Goal: Task Accomplishment & Management: Manage account settings

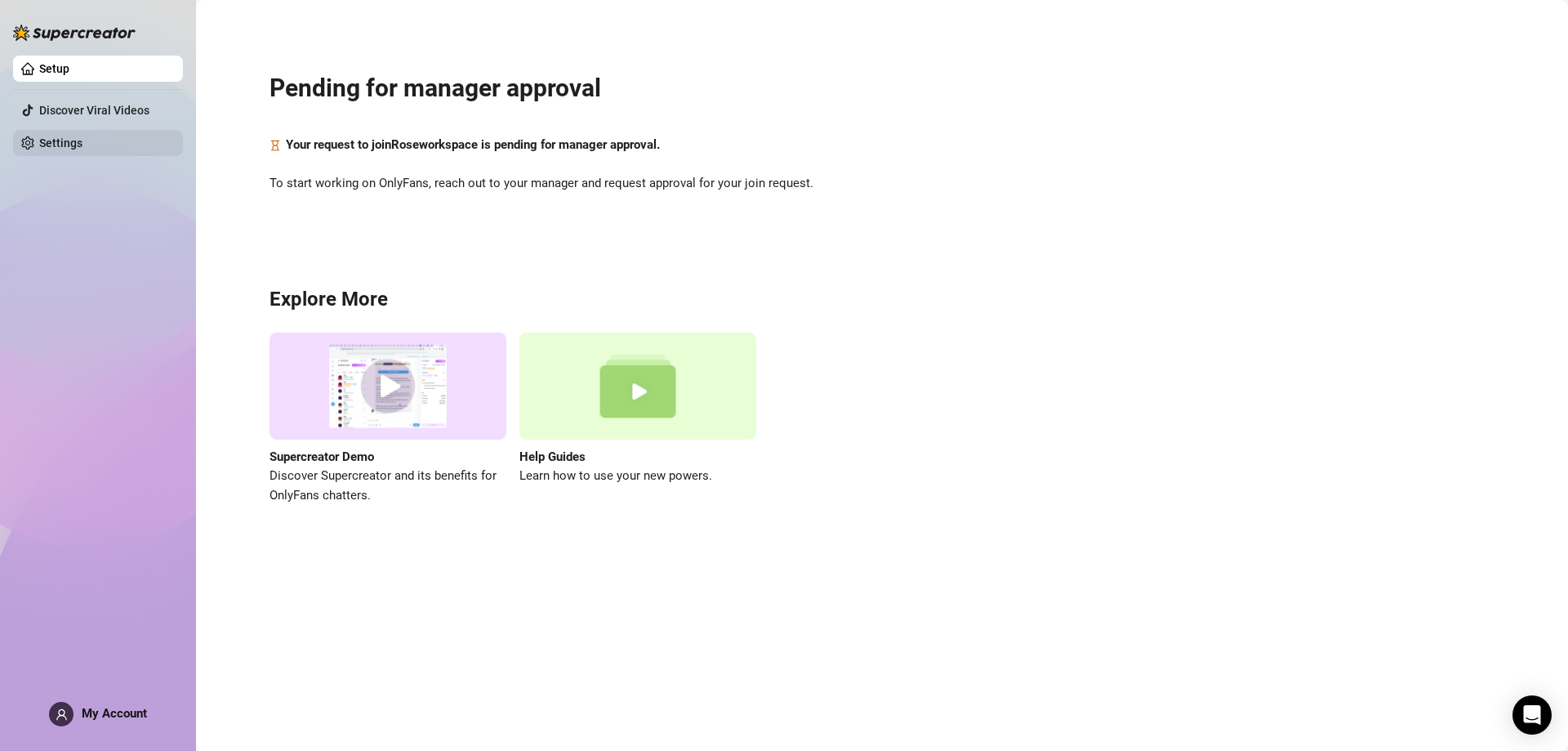
click at [82, 136] on link "Settings" at bounding box center [61, 143] width 43 height 13
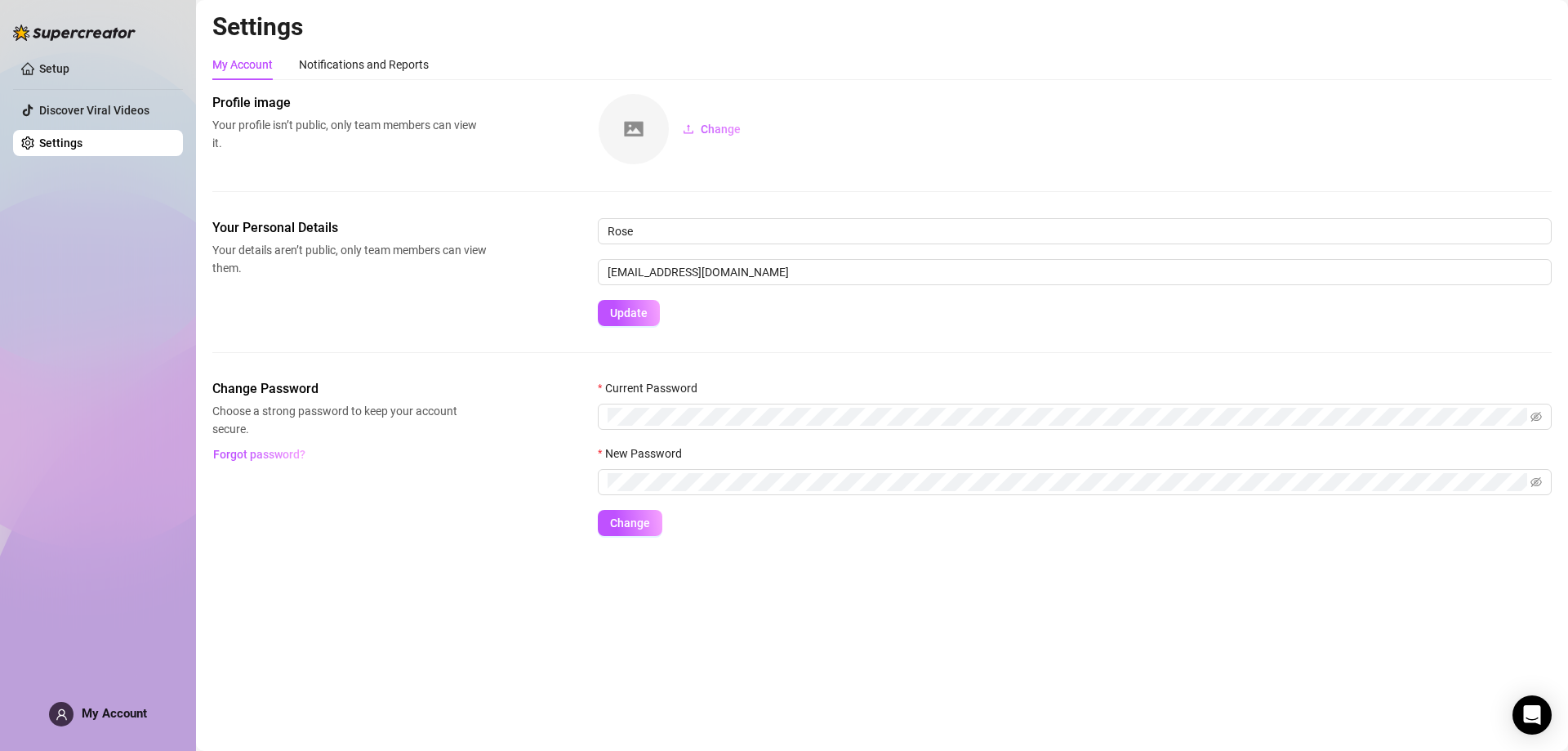
click at [129, 709] on span "My Account" at bounding box center [114, 712] width 66 height 14
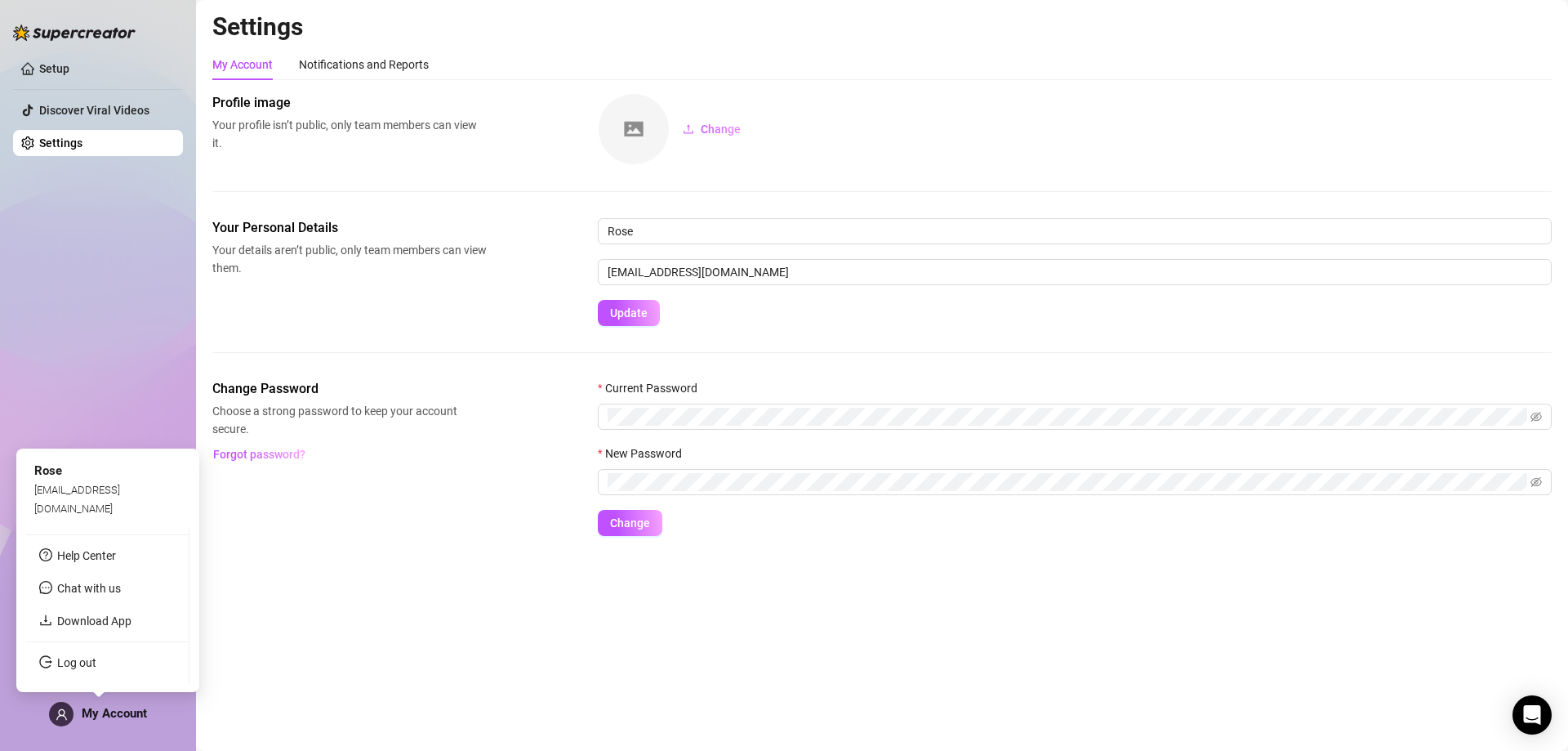
click at [91, 481] on div "Rose" at bounding box center [108, 471] width 147 height 19
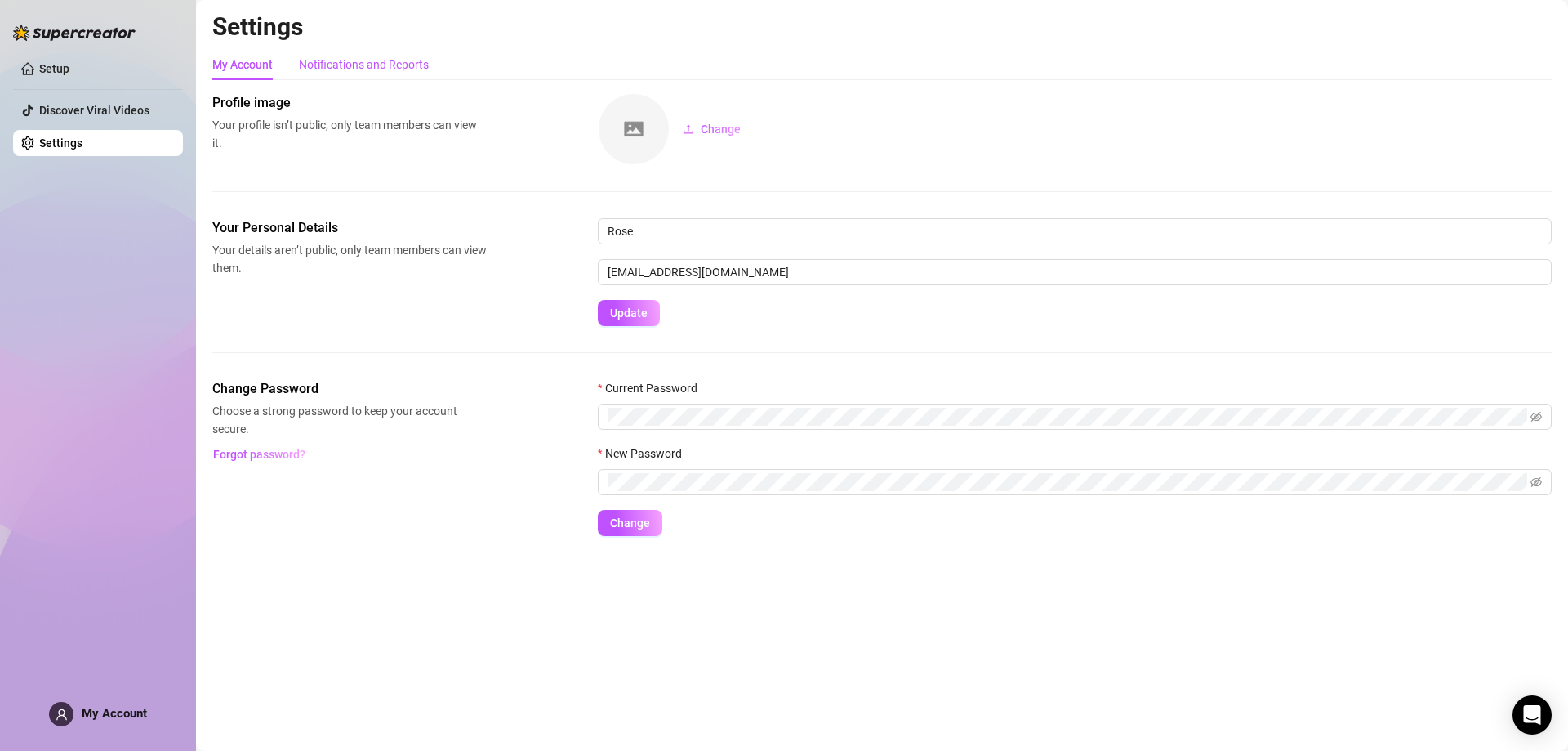
click at [345, 58] on div "Notifications and Reports" at bounding box center [364, 64] width 129 height 18
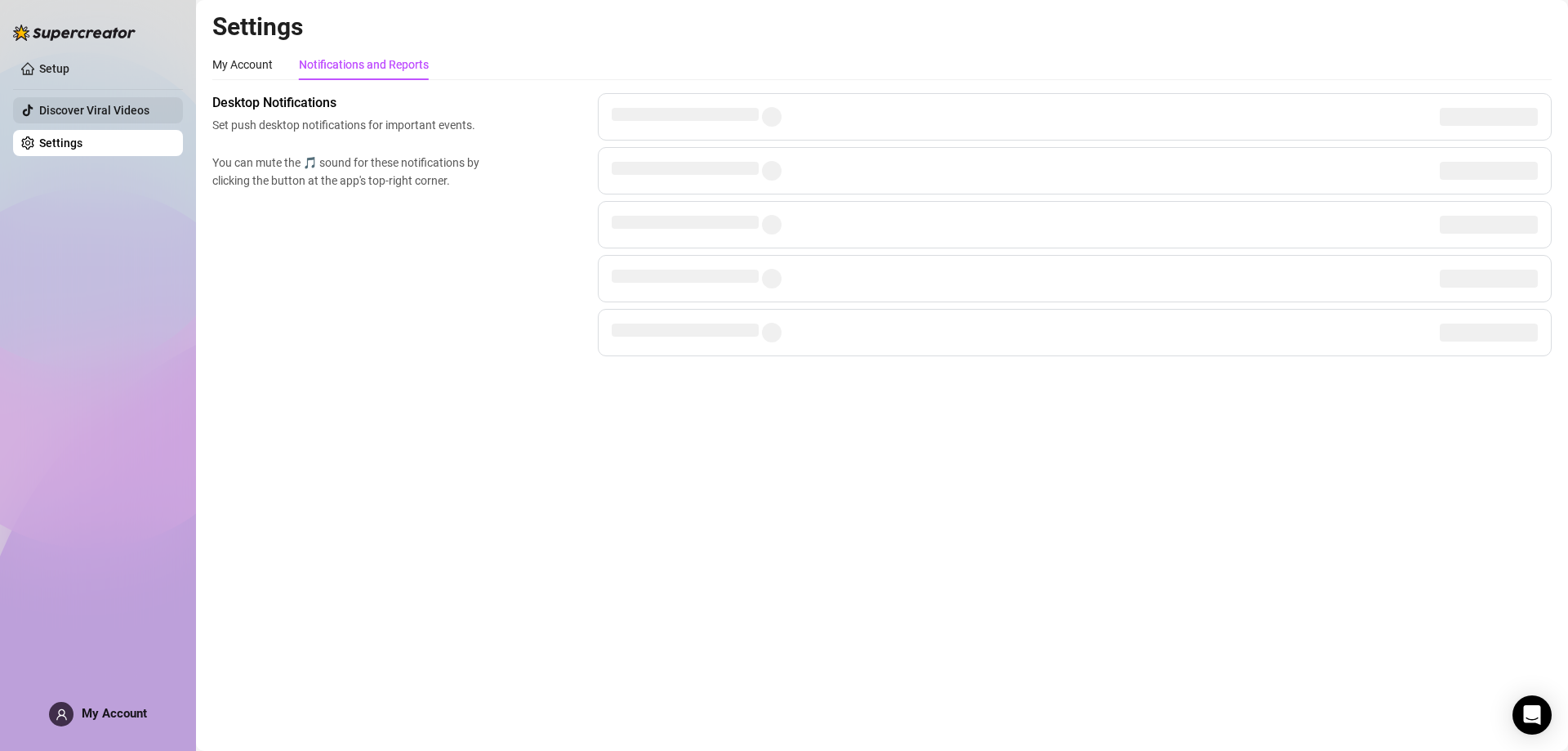
click at [128, 103] on link "Discover Viral Videos" at bounding box center [94, 110] width 110 height 13
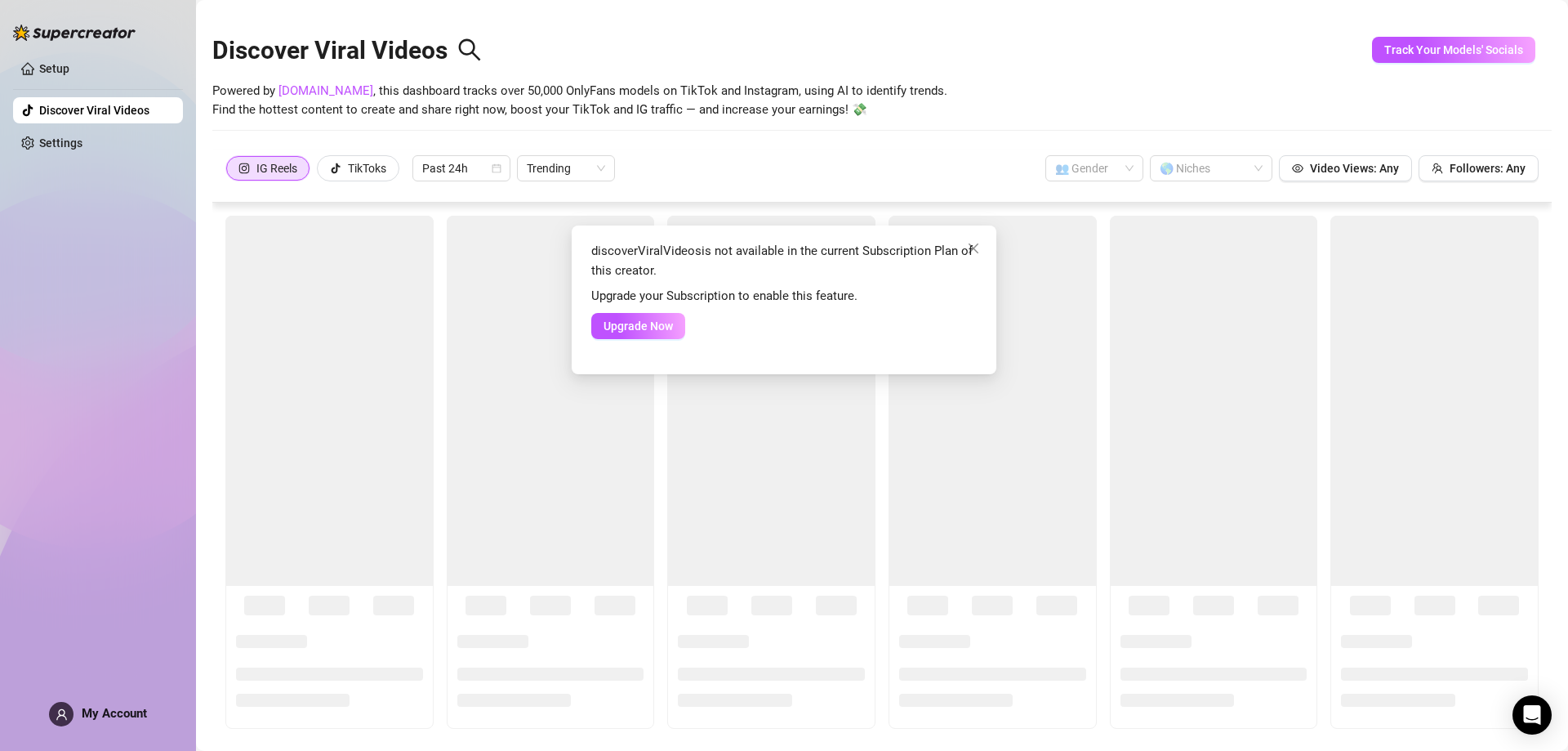
click at [102, 65] on div "discoverViralVideos is not available in the current Subscription Plan of this c…" at bounding box center [784, 375] width 1568 height 751
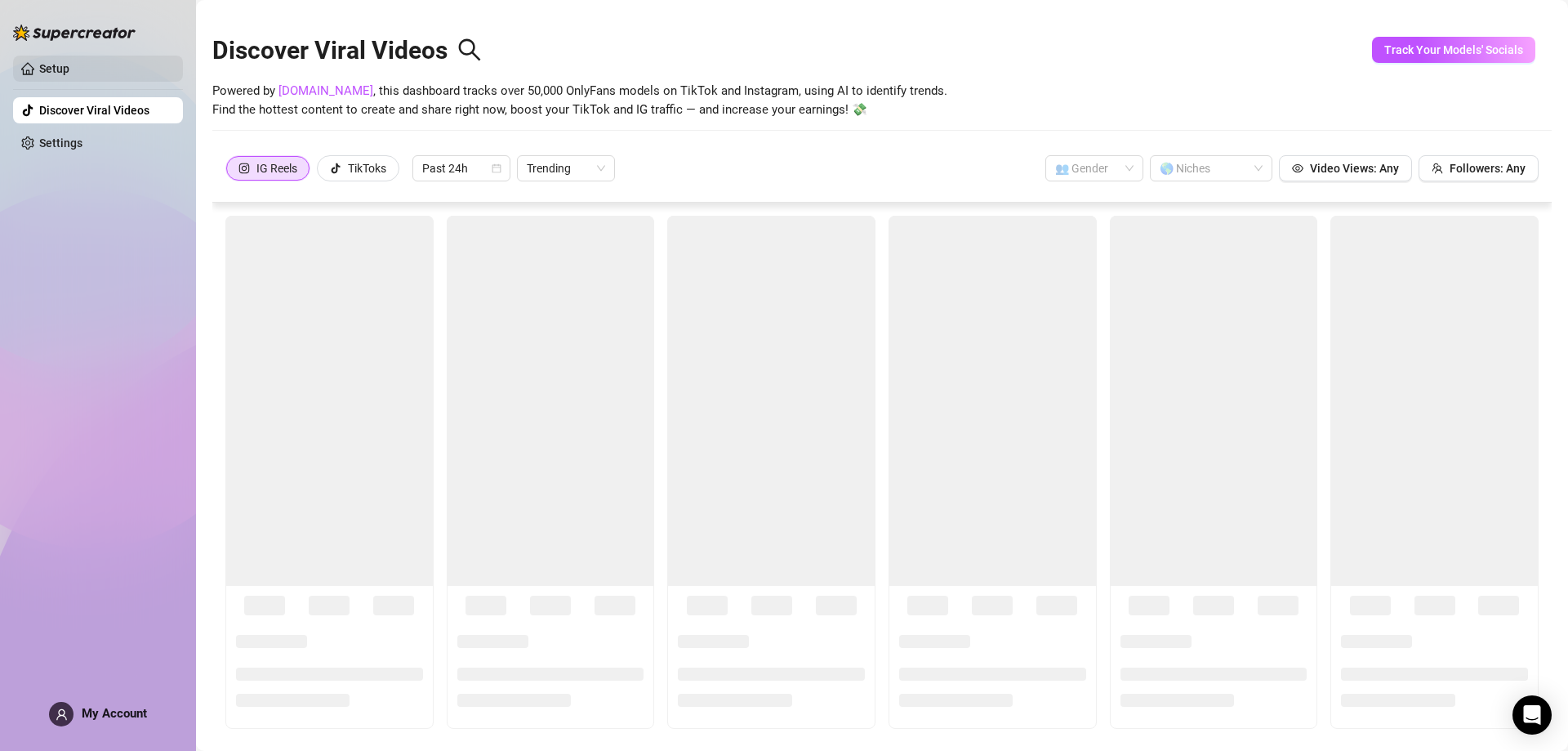
click at [70, 66] on link "Setup" at bounding box center [55, 69] width 30 height 13
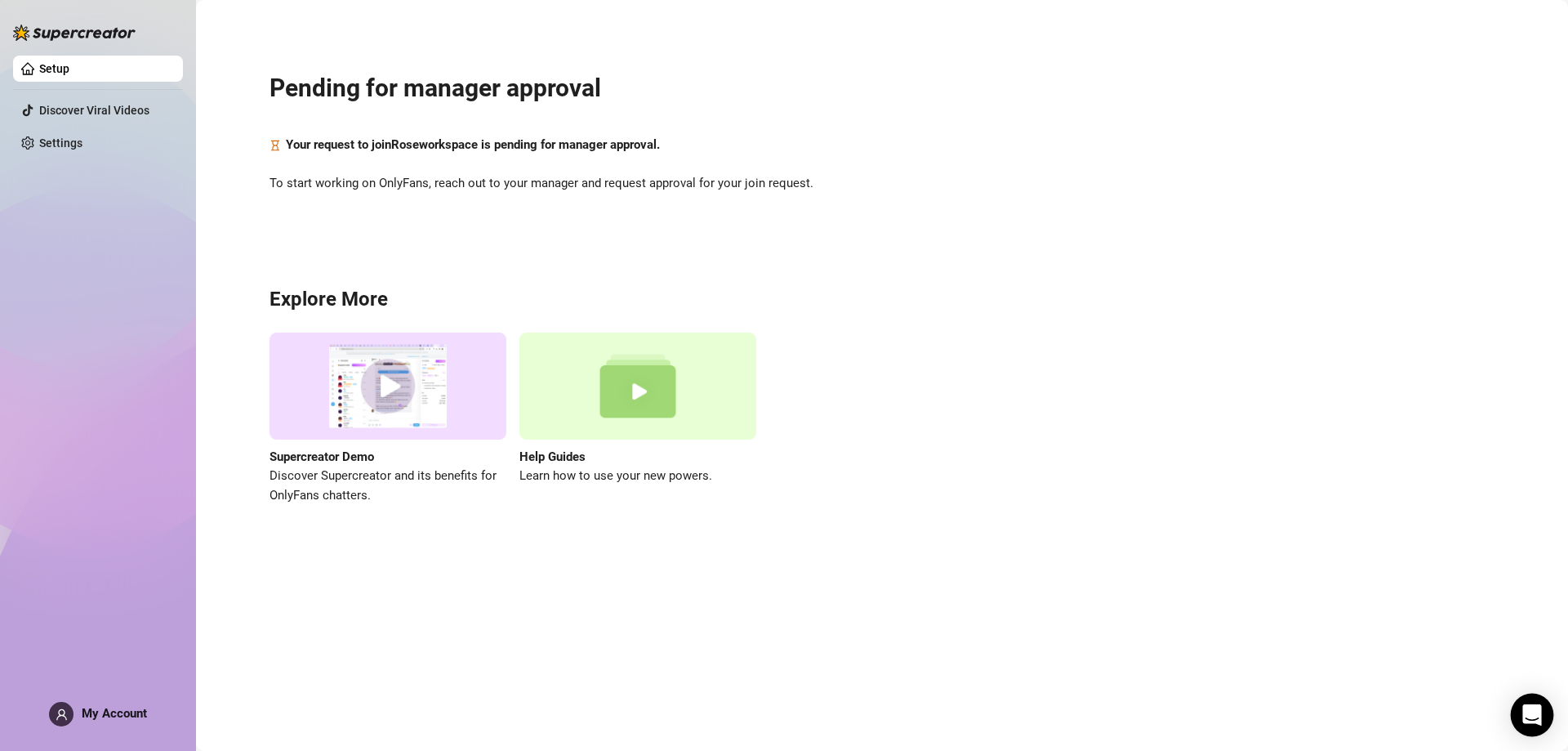
click at [1539, 716] on icon "Open Intercom Messenger" at bounding box center [1532, 714] width 18 height 21
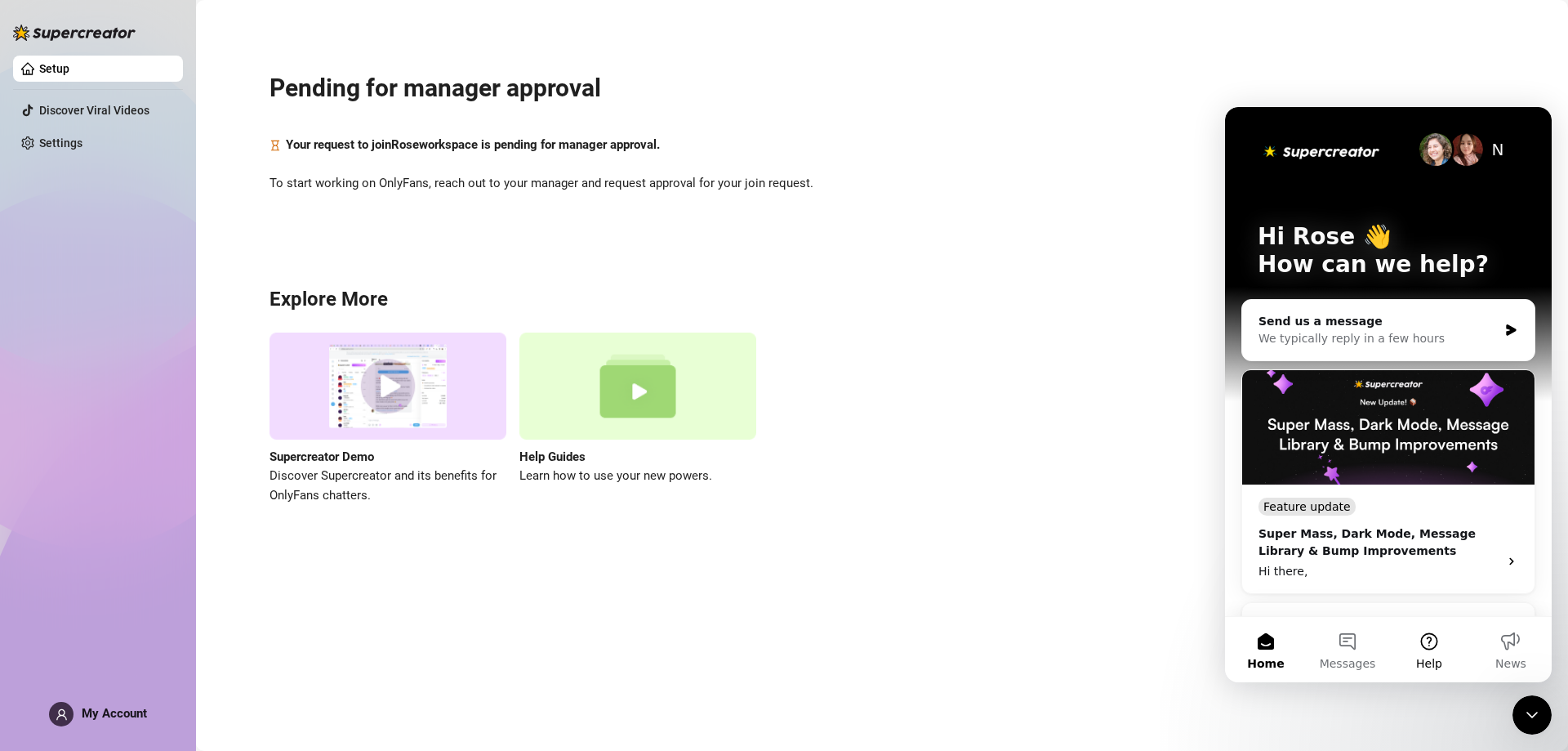
click at [1431, 648] on button "Help" at bounding box center [1428, 649] width 82 height 66
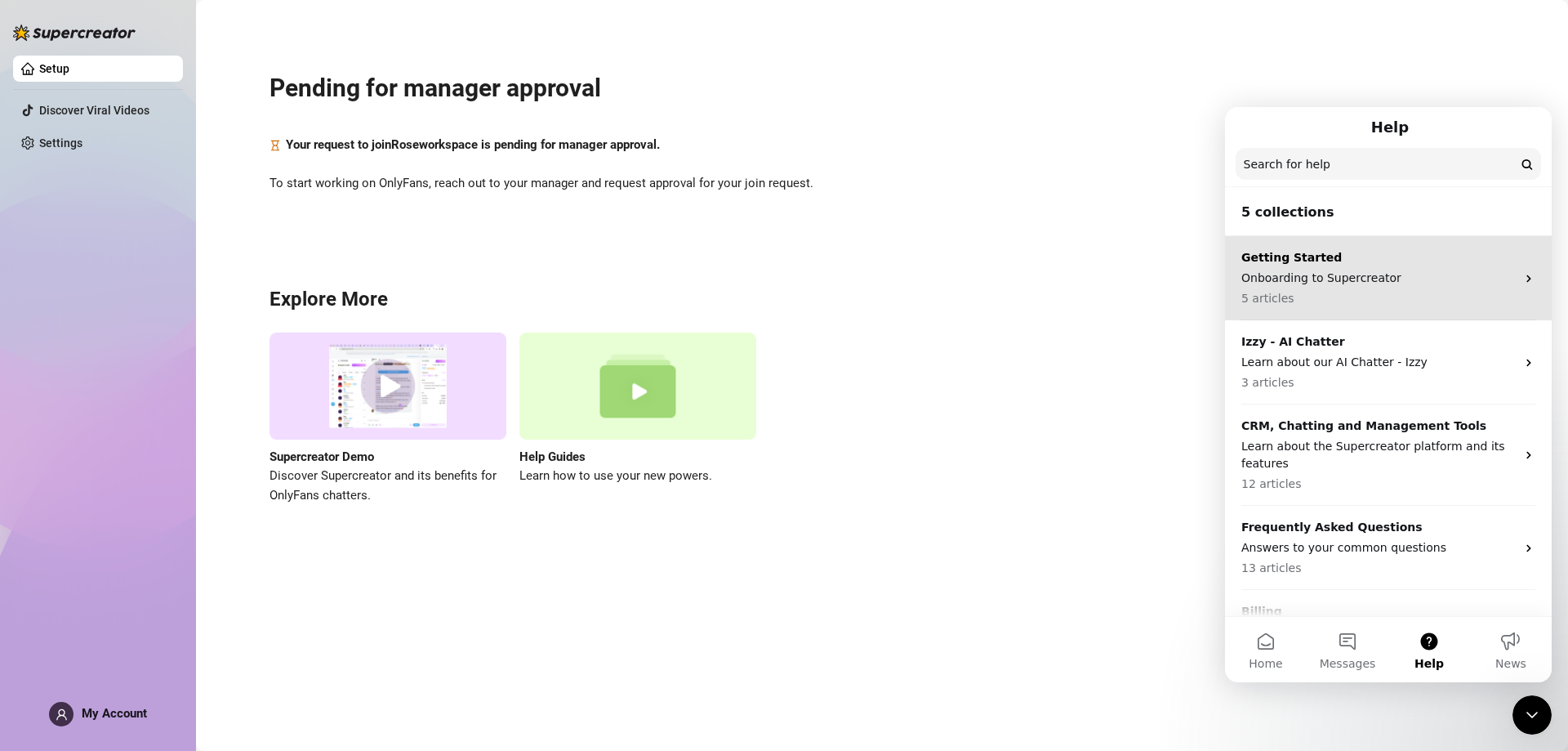
click at [1351, 287] on div "Getting Started Onboarding to Supercreator 5 articles" at bounding box center [1379, 278] width 274 height 58
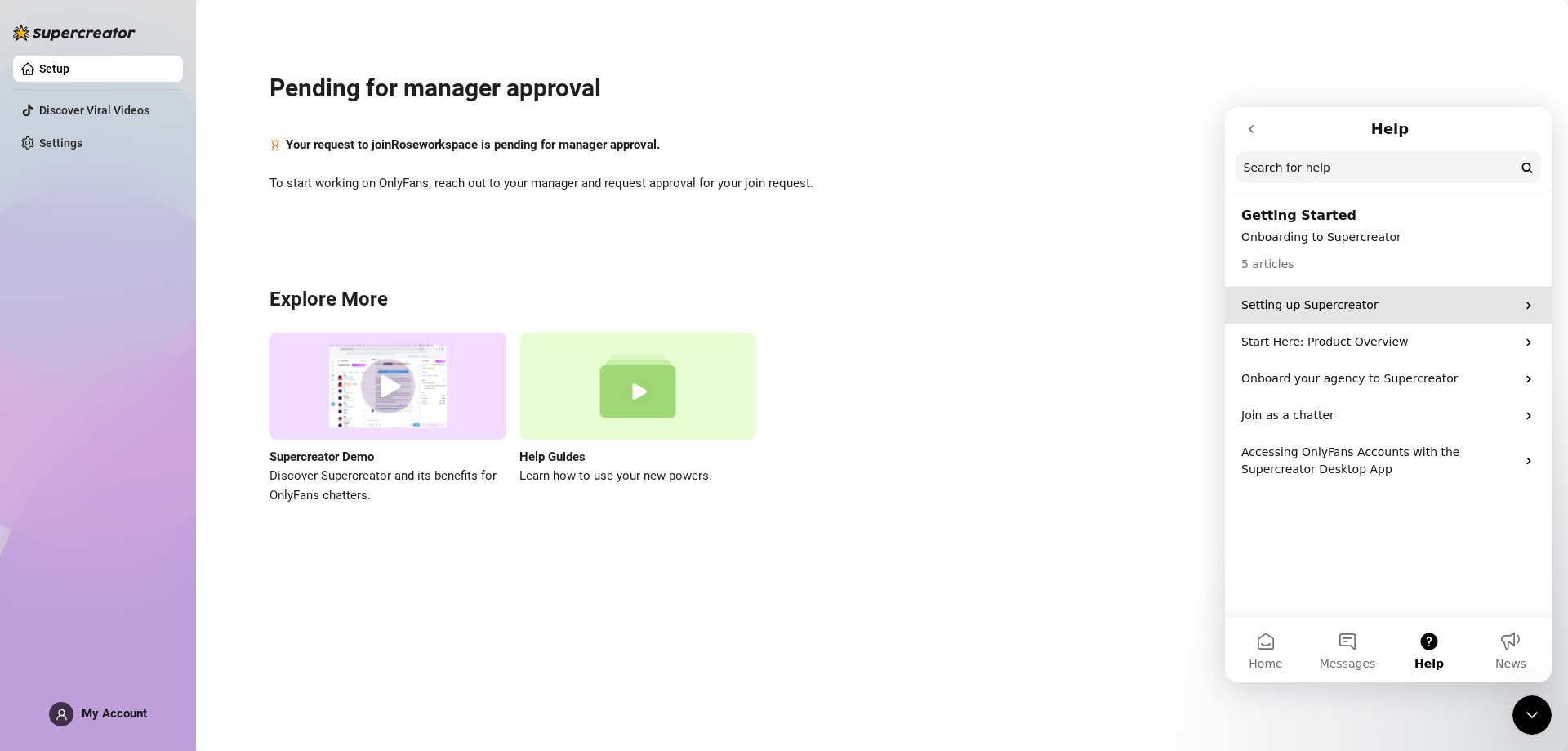
click at [1440, 310] on p "Setting up Supercreator" at bounding box center [1379, 305] width 274 height 17
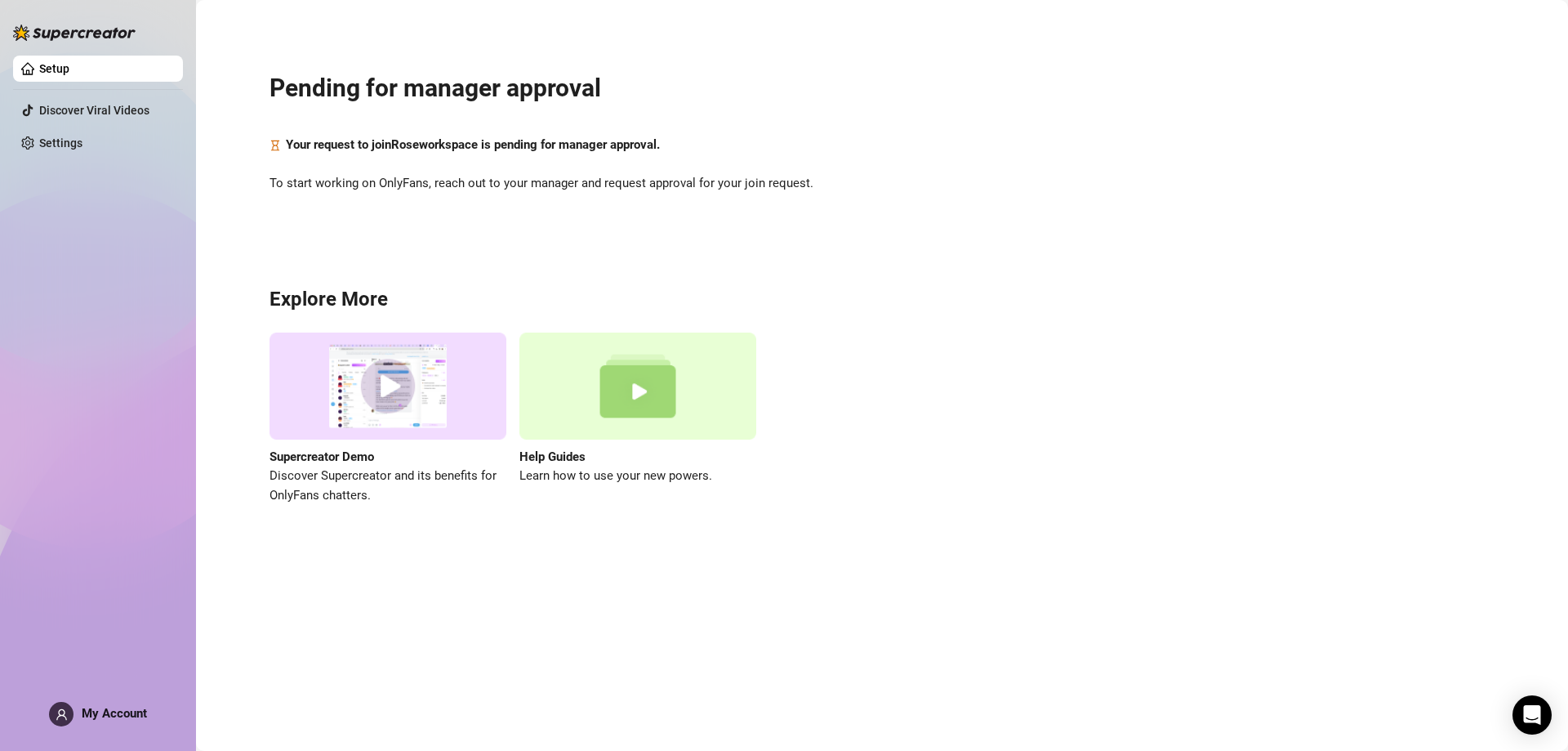
click at [106, 716] on span "My Account" at bounding box center [114, 712] width 66 height 14
click at [121, 699] on div "Setup Discover Viral Videos Settings My Account" at bounding box center [98, 368] width 170 height 736
click at [119, 718] on span "My Account" at bounding box center [114, 712] width 66 height 14
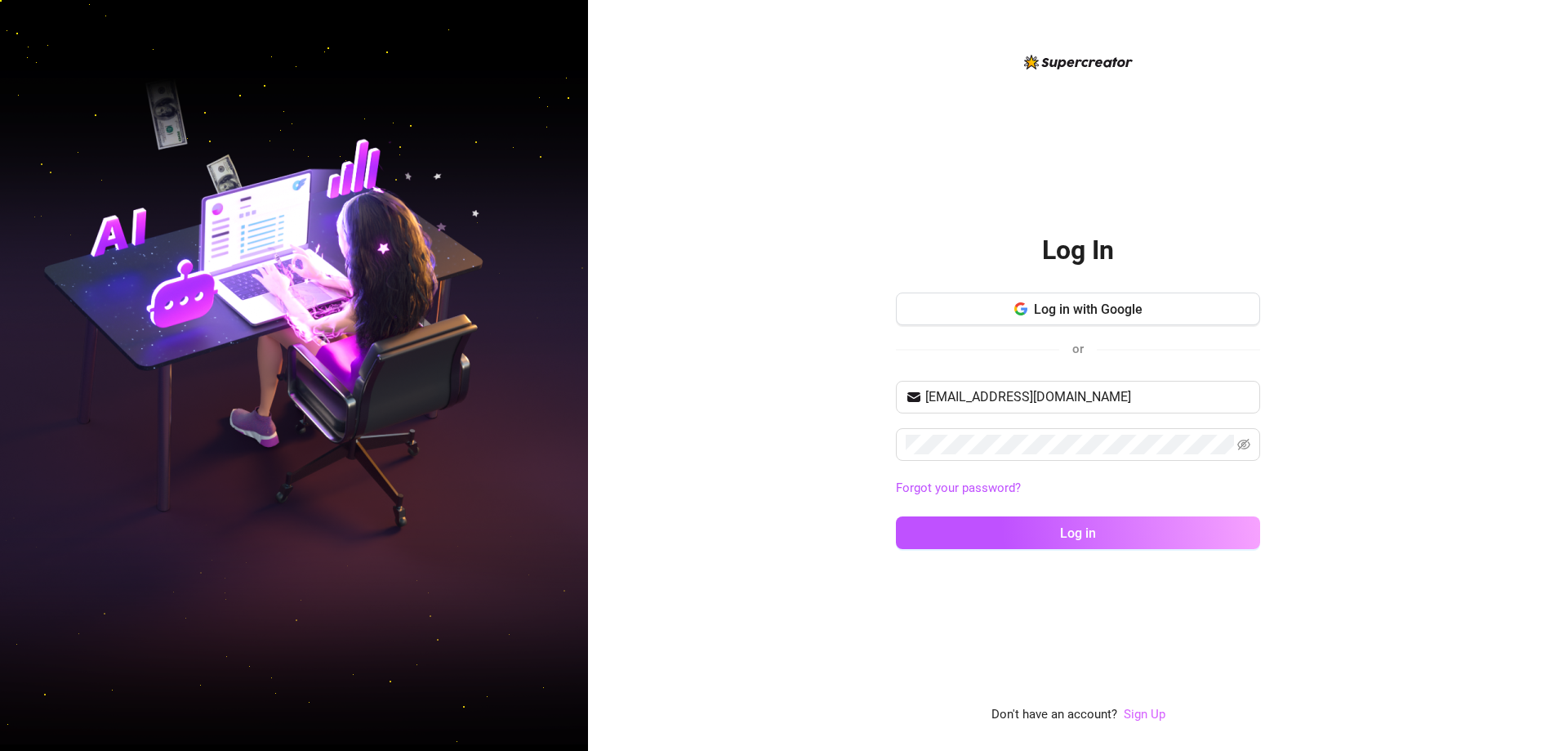
click at [1148, 713] on link "Sign Up" at bounding box center [1145, 713] width 42 height 14
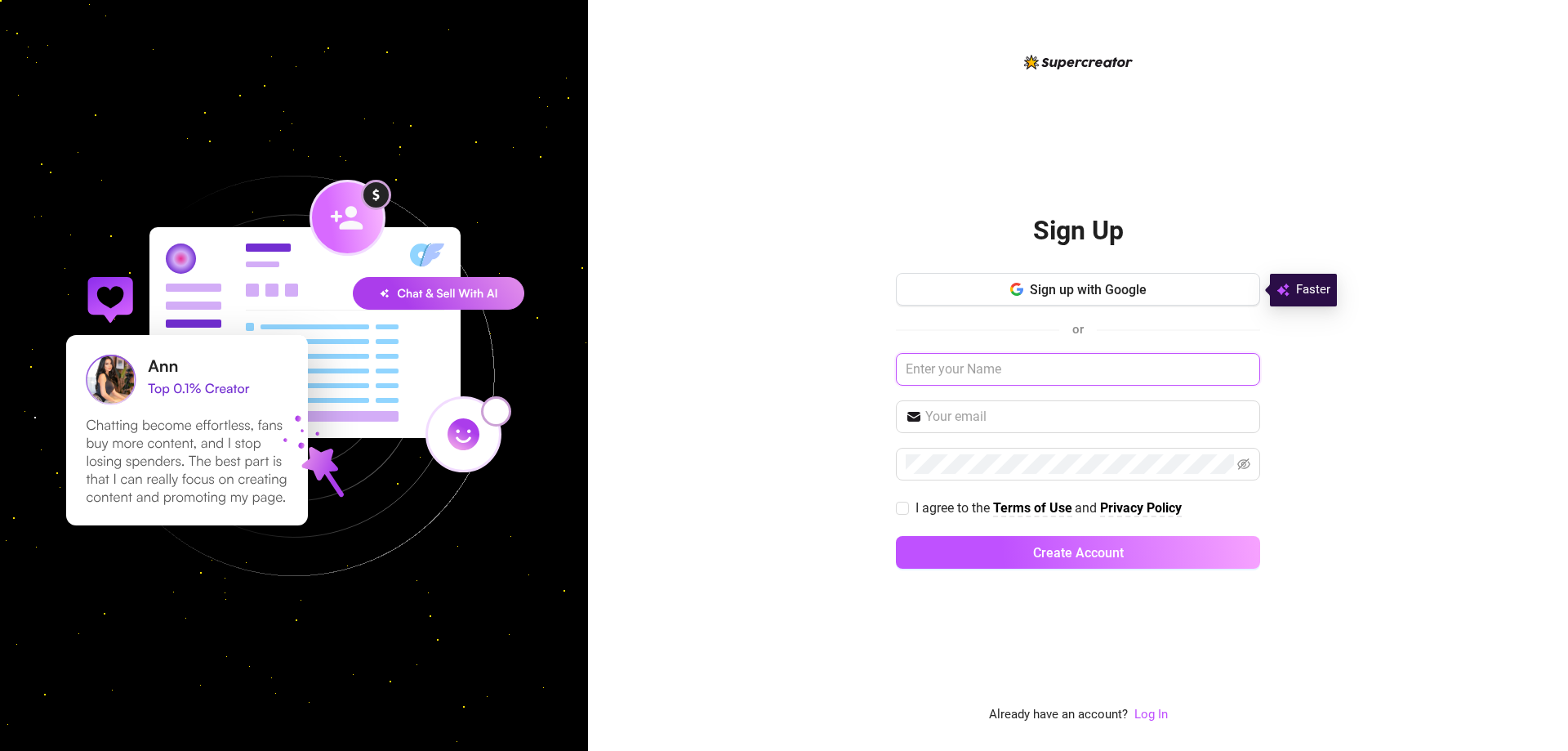
click at [1057, 368] on input "text" at bounding box center [1078, 369] width 364 height 33
click at [969, 374] on input "text" at bounding box center [1078, 369] width 364 height 33
type input "Miko Rose"
type input "[EMAIL_ADDRESS][DOMAIN_NAME]"
click at [902, 501] on input "I agree to the Terms of Use and Privacy Policy" at bounding box center [902, 507] width 12 height 12
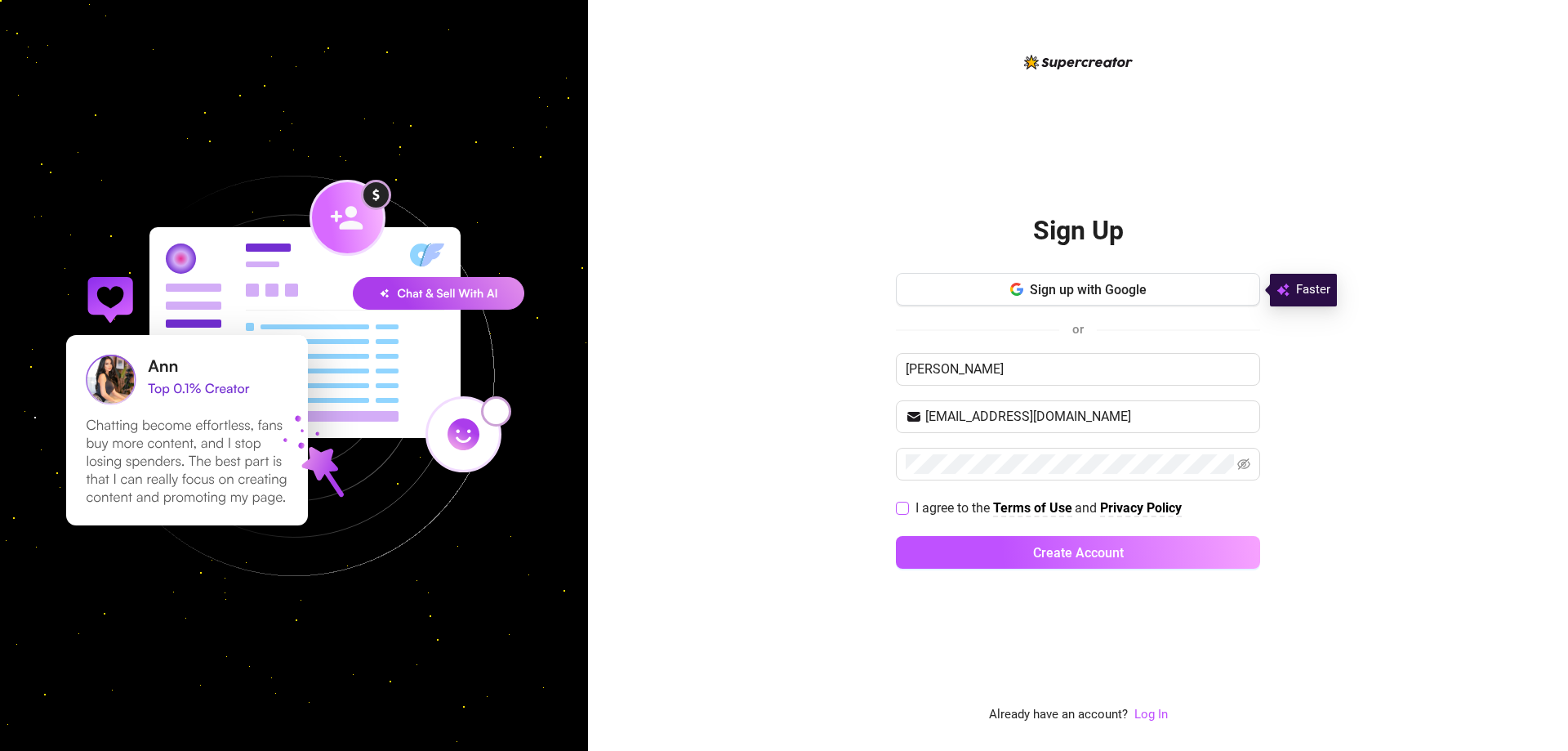
checkbox input "true"
click at [1046, 559] on span "Create Account" at bounding box center [1079, 553] width 91 height 15
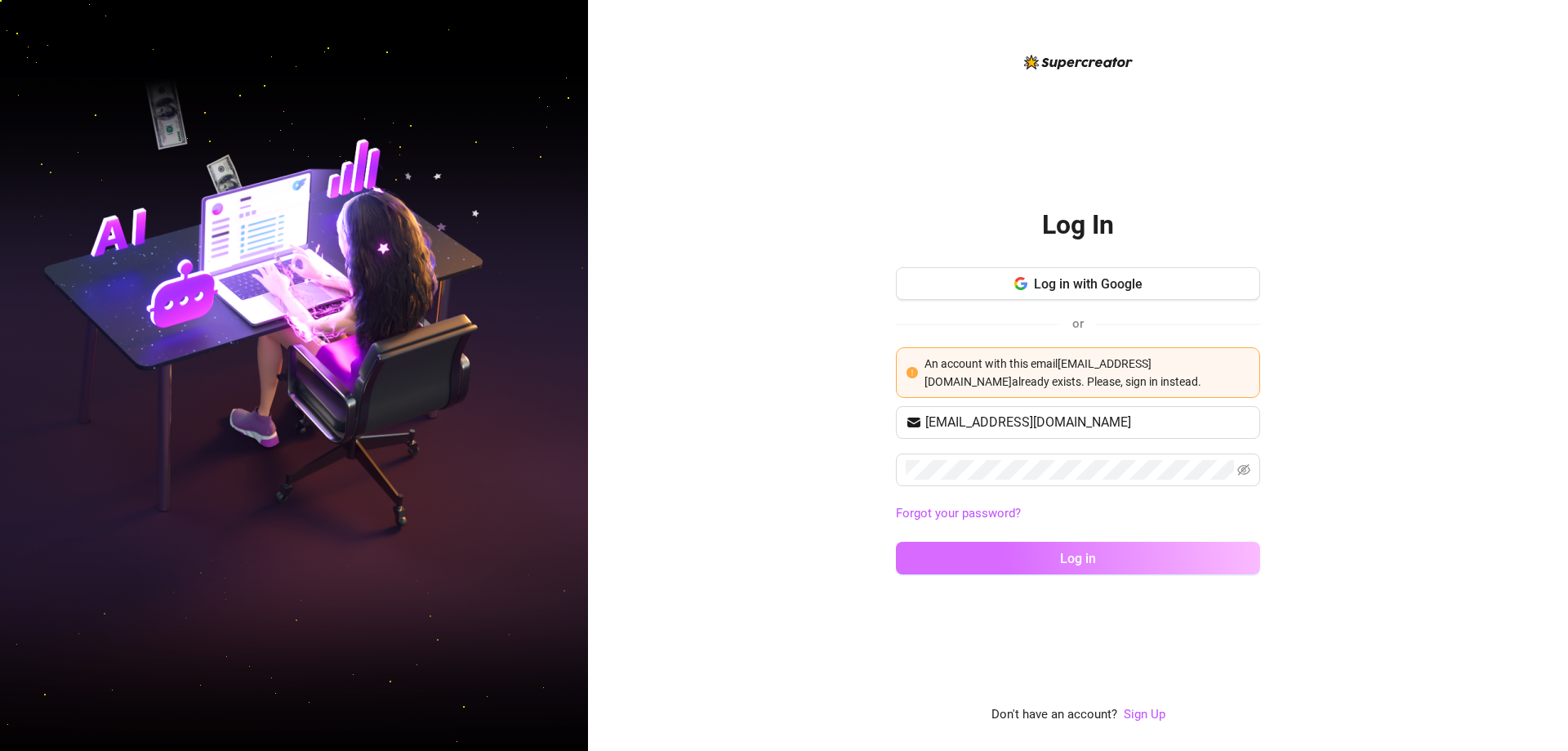
click at [1053, 559] on button "Log in" at bounding box center [1078, 558] width 364 height 33
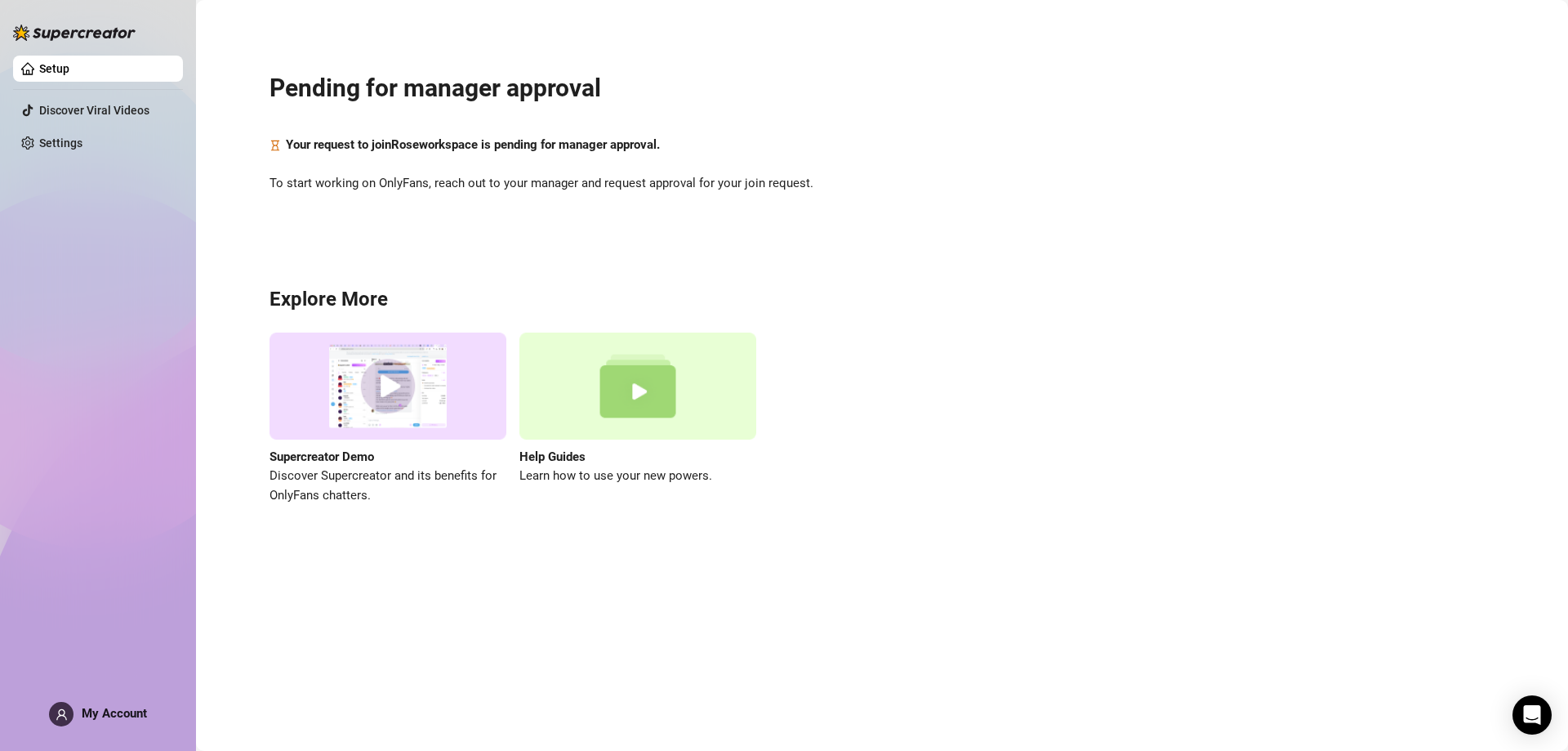
click at [66, 66] on link "Setup" at bounding box center [55, 69] width 30 height 13
click at [76, 37] on img at bounding box center [75, 32] width 123 height 16
click at [78, 31] on img at bounding box center [75, 32] width 123 height 16
click at [19, 33] on img at bounding box center [75, 32] width 123 height 16
click at [1533, 716] on icon "Open Intercom Messenger" at bounding box center [1532, 714] width 18 height 21
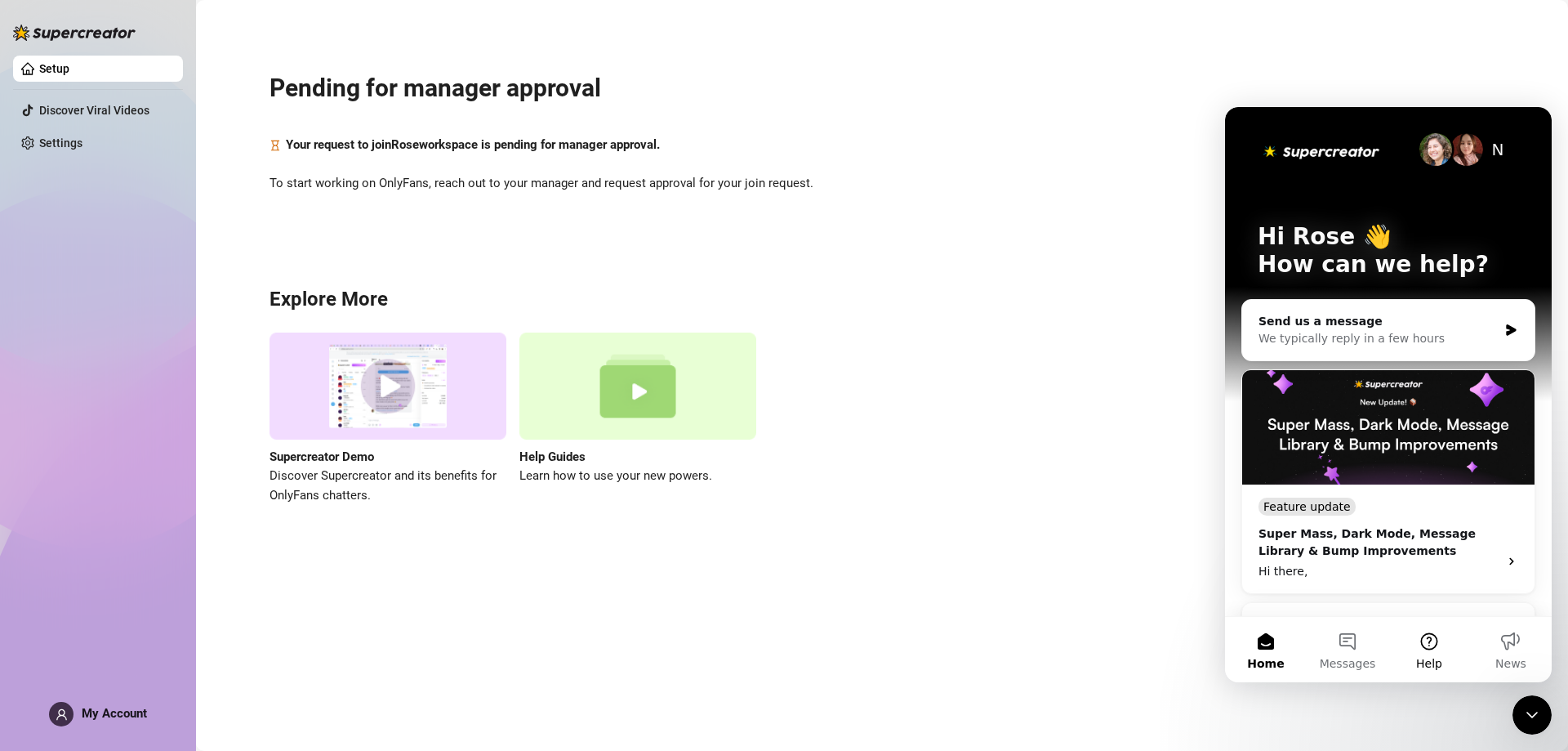
click at [1428, 648] on button "Help" at bounding box center [1428, 649] width 82 height 66
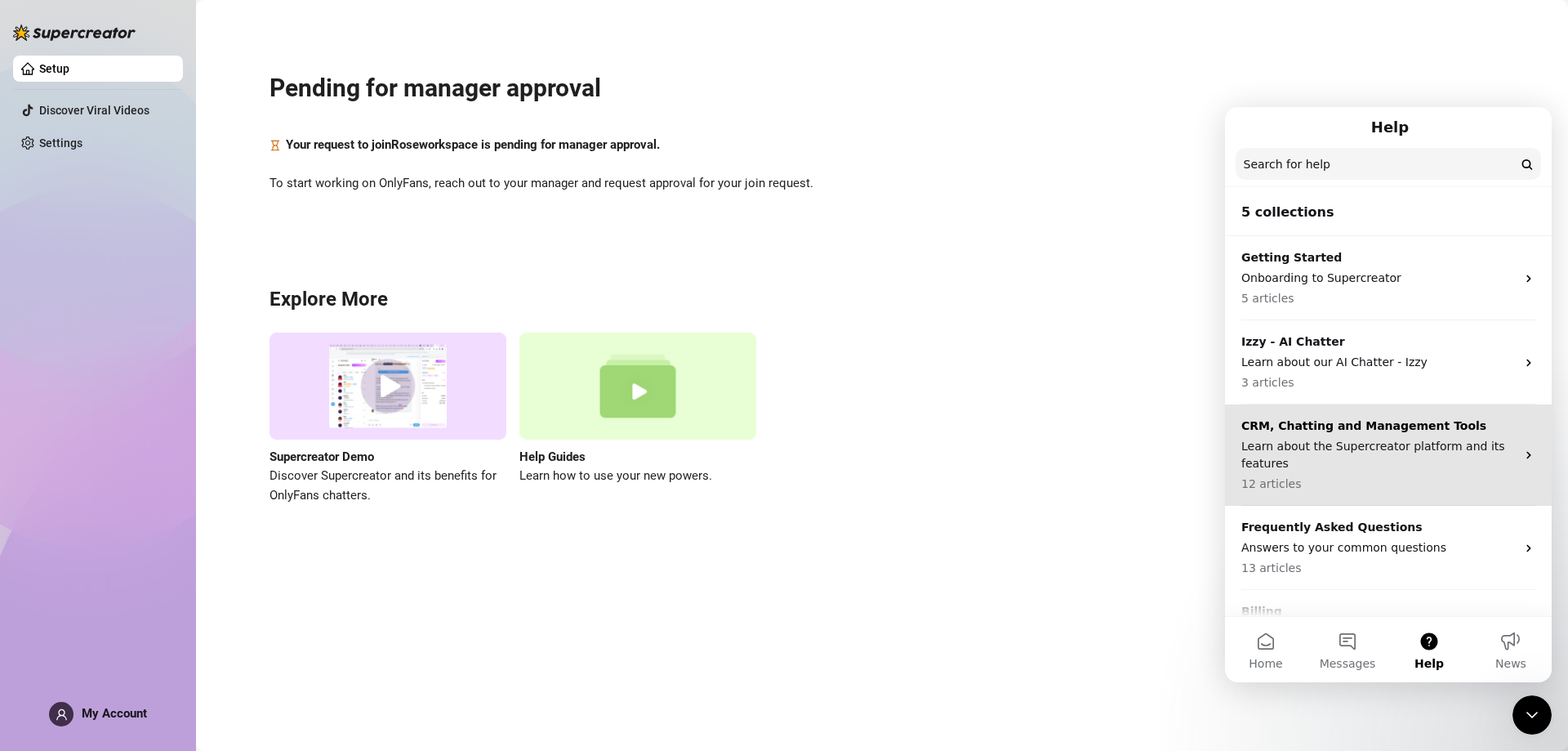
scroll to position [58, 0]
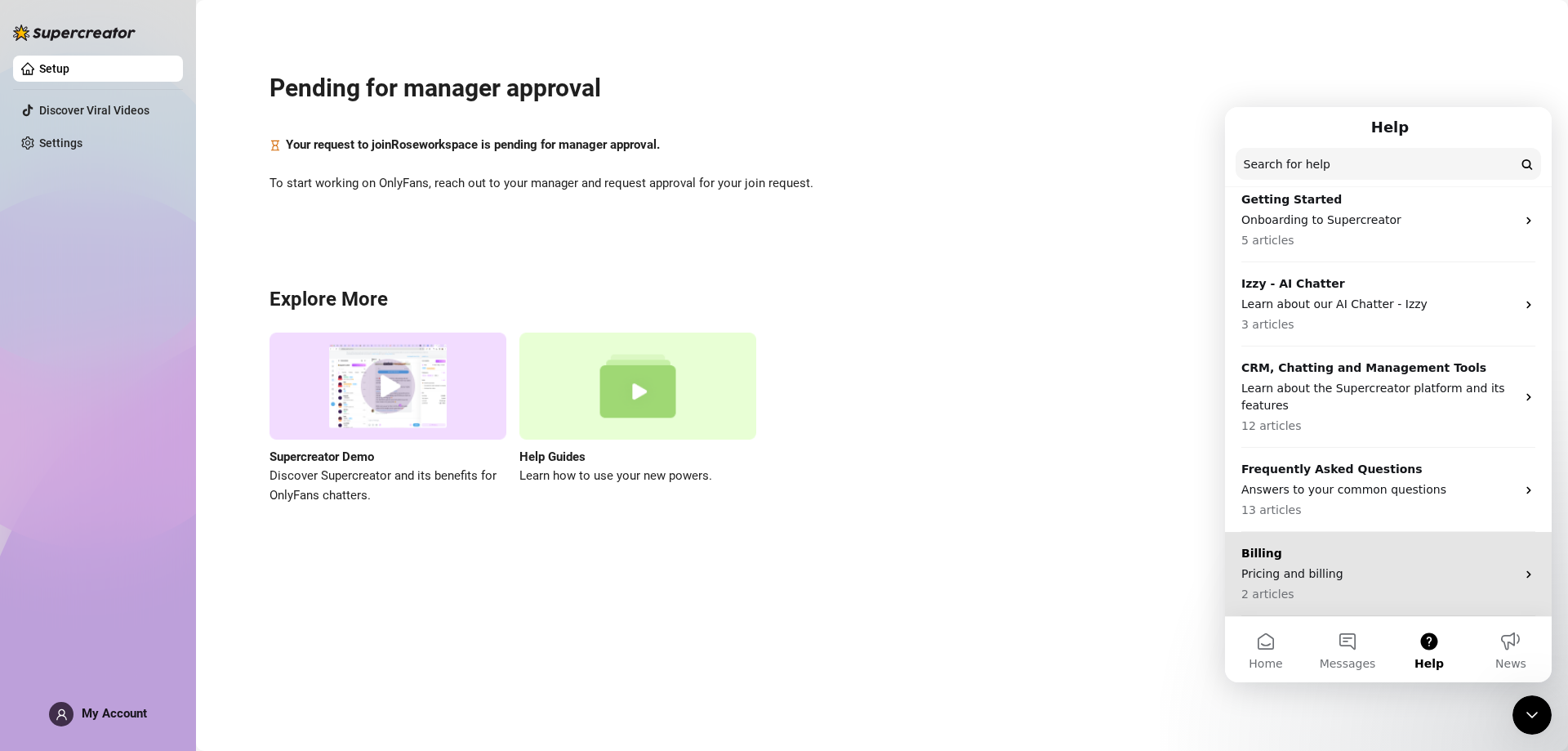
click at [1407, 565] on p "Pricing and billing" at bounding box center [1379, 574] width 274 height 17
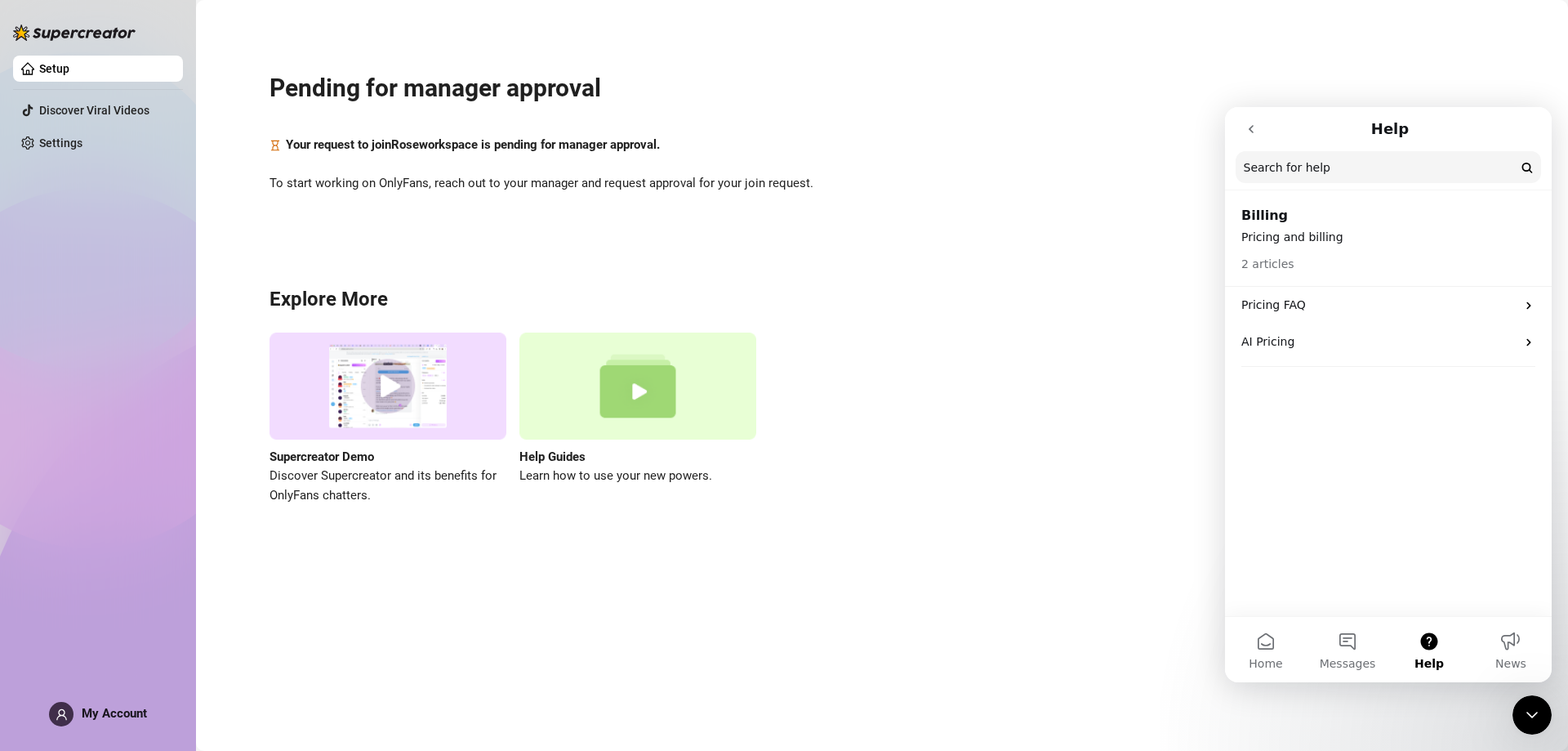
click at [1331, 241] on p "Pricing and billing" at bounding box center [1389, 237] width 294 height 17
click at [1361, 312] on p "Pricing FAQ" at bounding box center [1379, 305] width 274 height 17
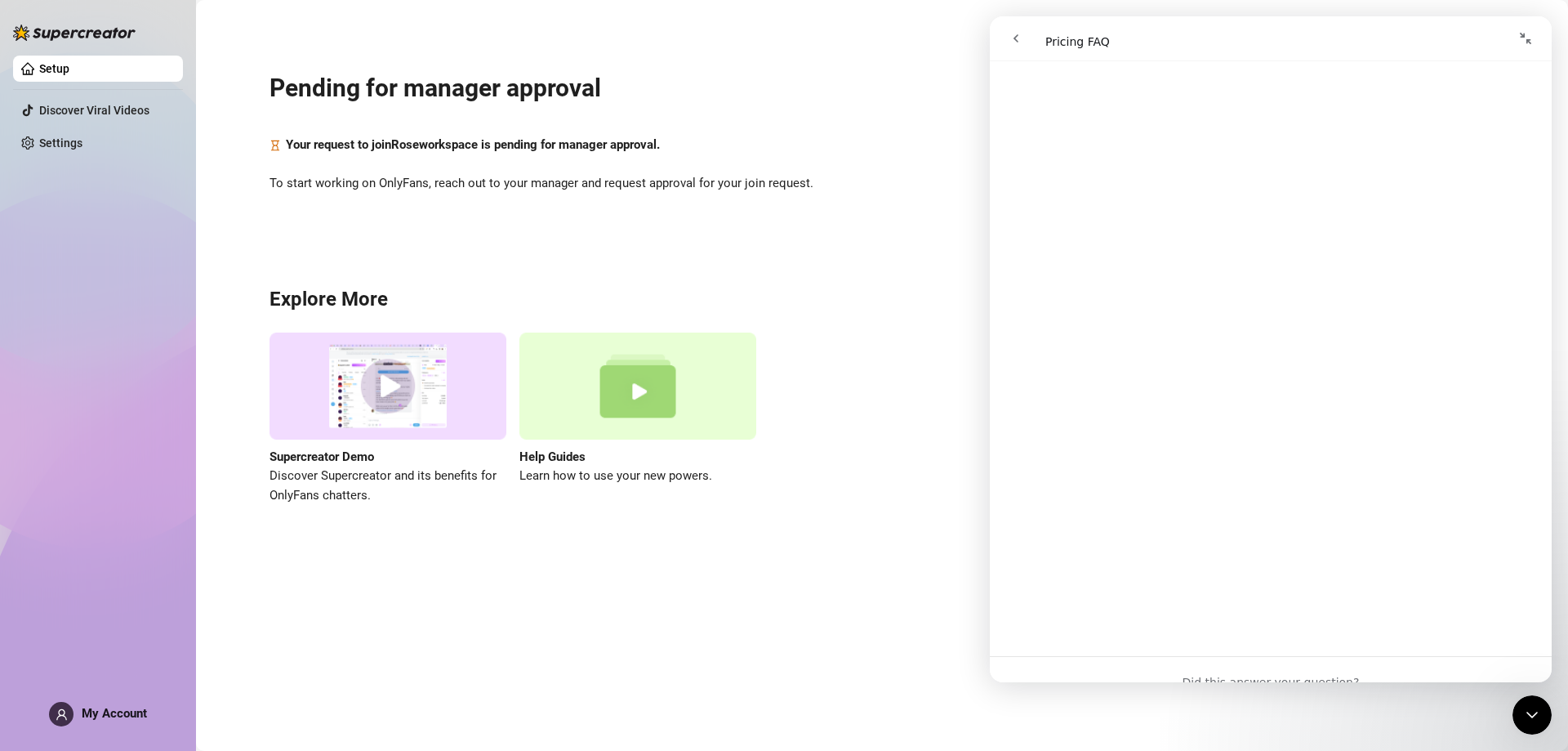
scroll to position [1790, 0]
click at [92, 117] on link "Discover Viral Videos" at bounding box center [94, 110] width 110 height 13
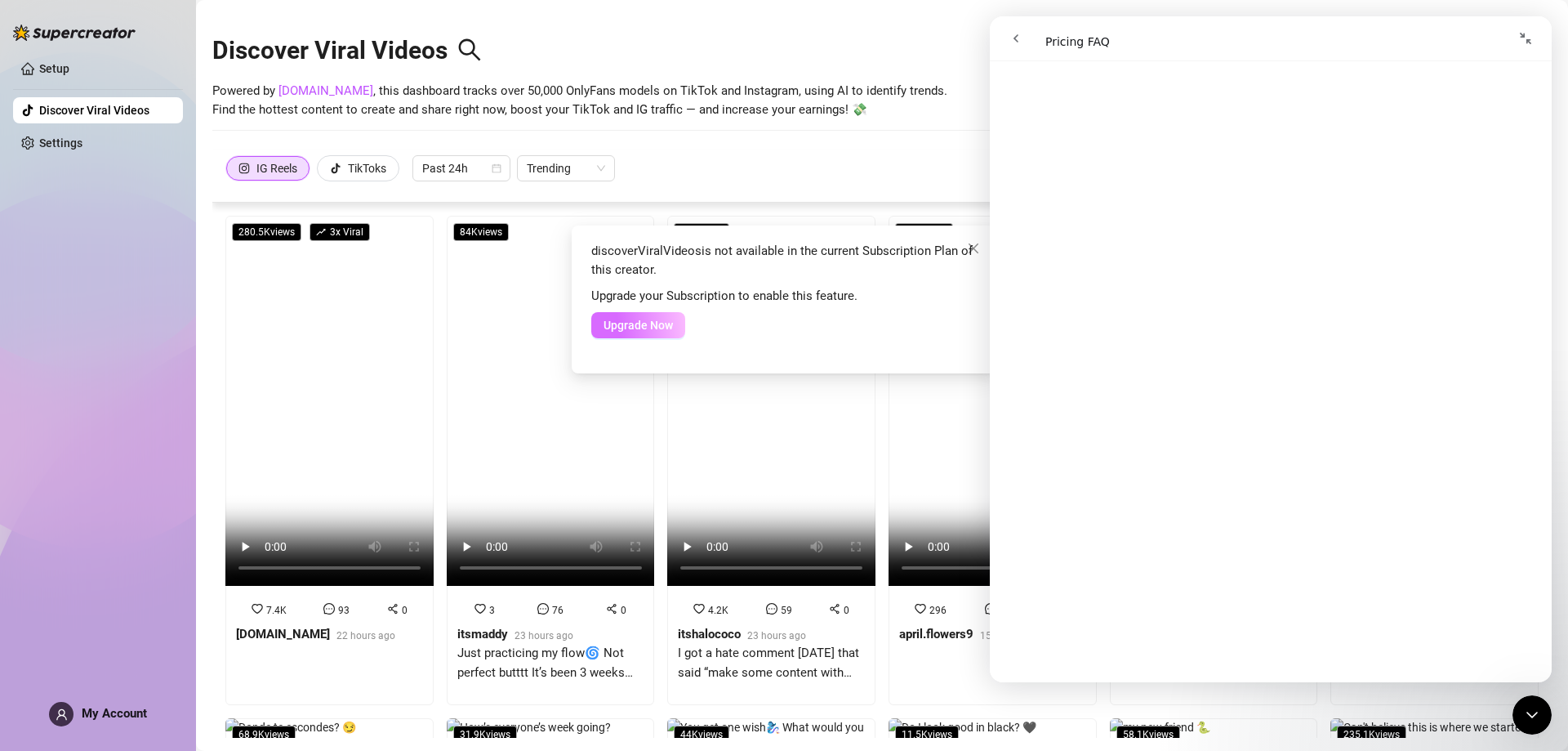
click at [669, 320] on span "Upgrade Now" at bounding box center [638, 325] width 70 height 13
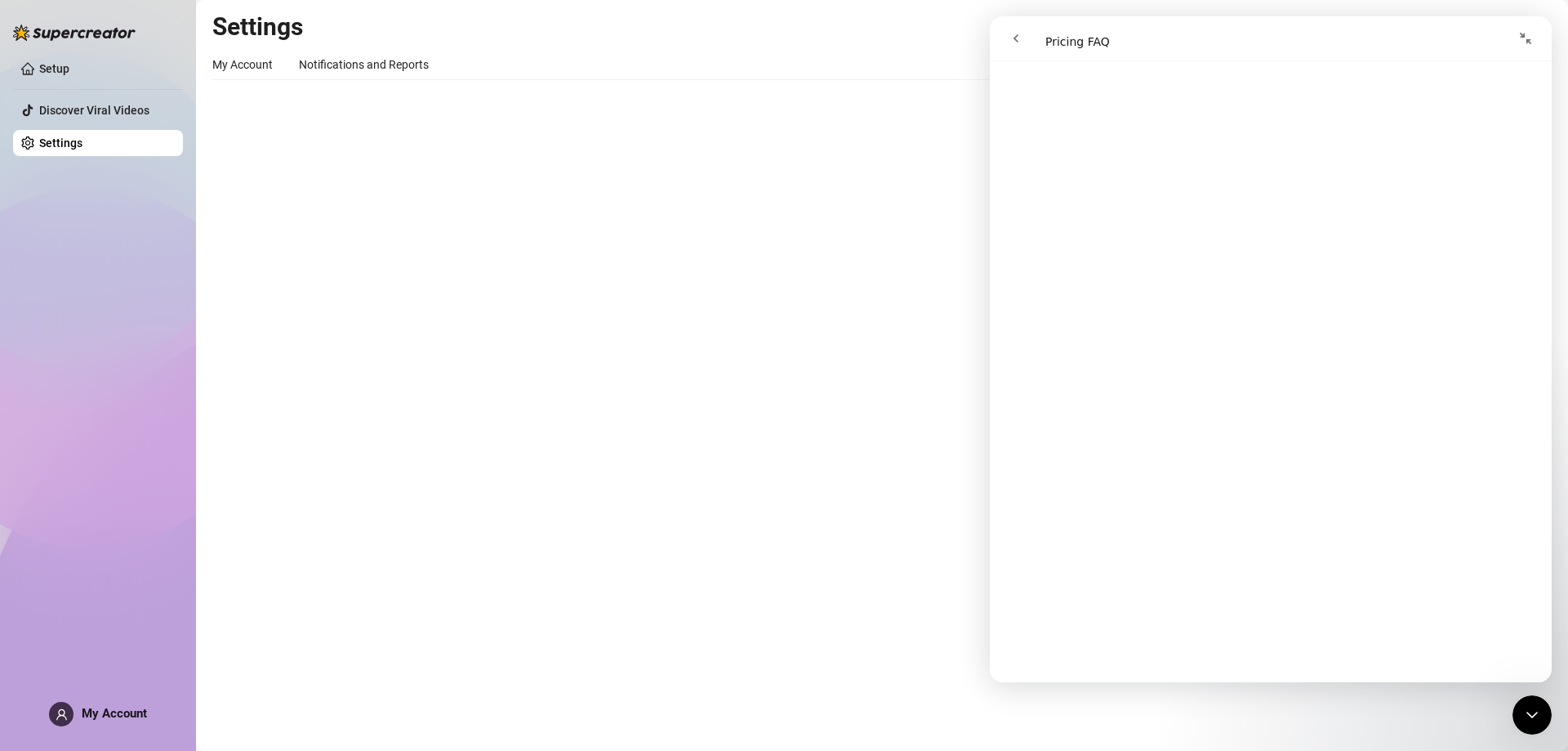
click at [1016, 35] on icon "go back" at bounding box center [1016, 39] width 5 height 8
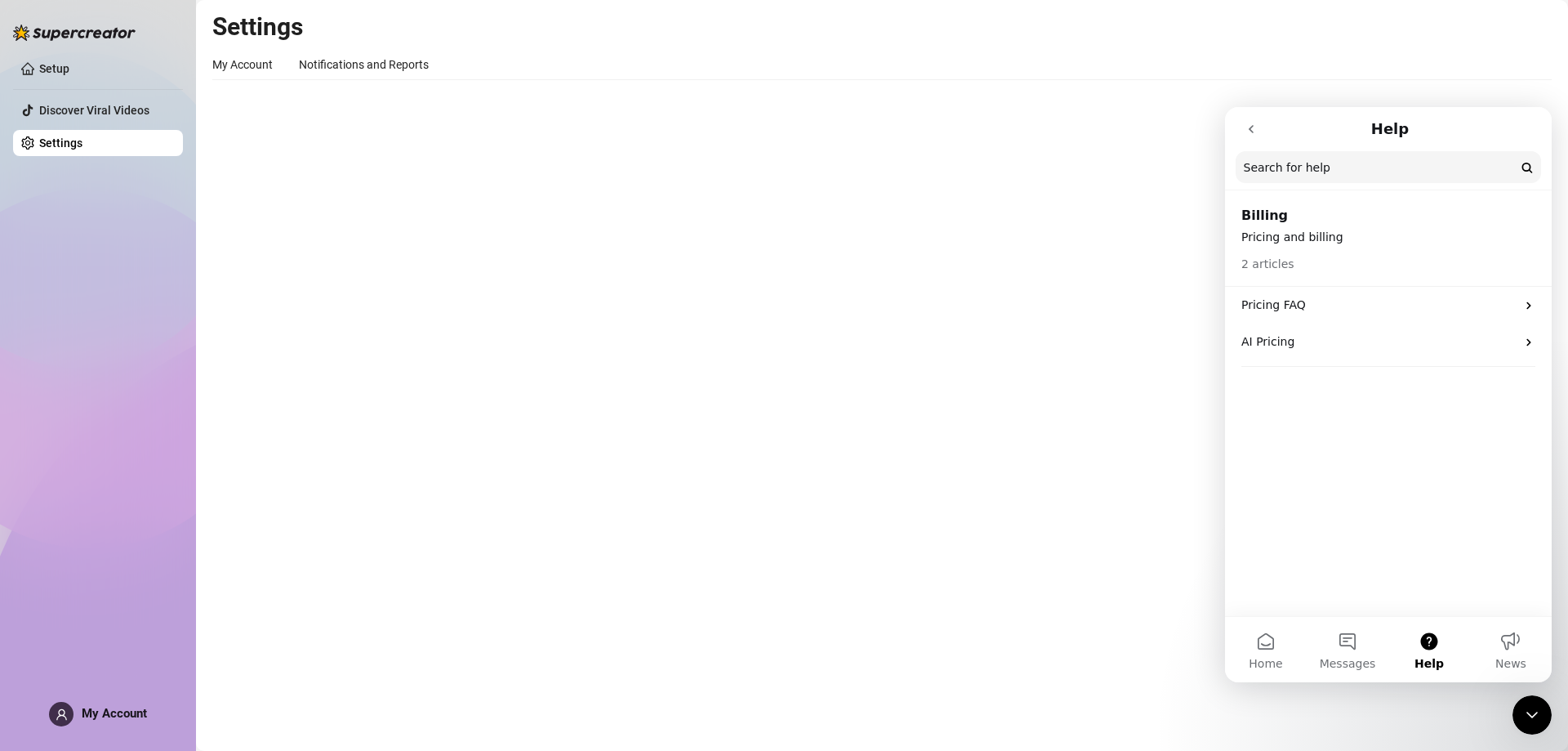
click at [1250, 133] on icon "go back" at bounding box center [1251, 130] width 13 height 13
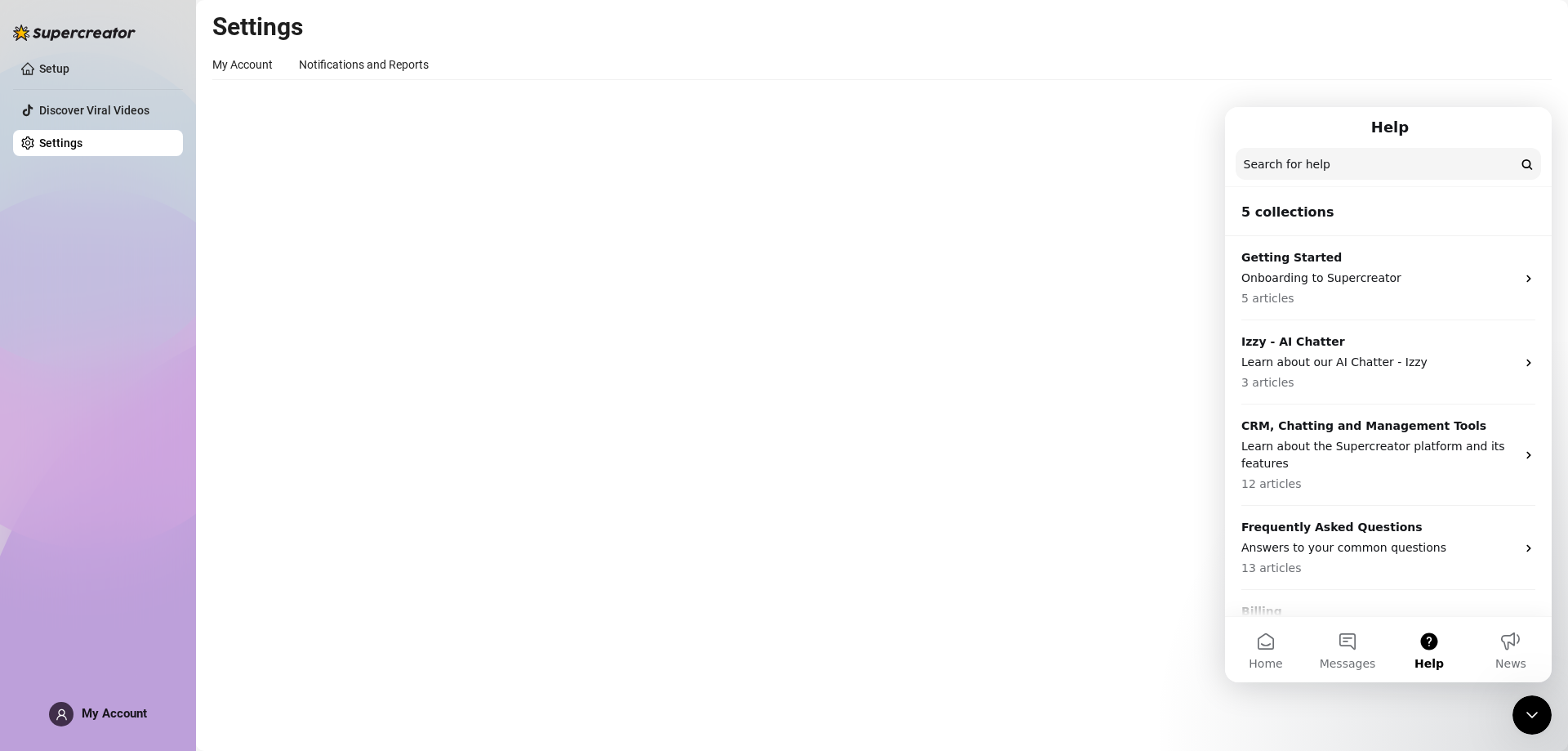
click at [81, 143] on link "Settings" at bounding box center [61, 143] width 43 height 13
click at [370, 61] on div "Notifications and Reports" at bounding box center [364, 64] width 129 height 18
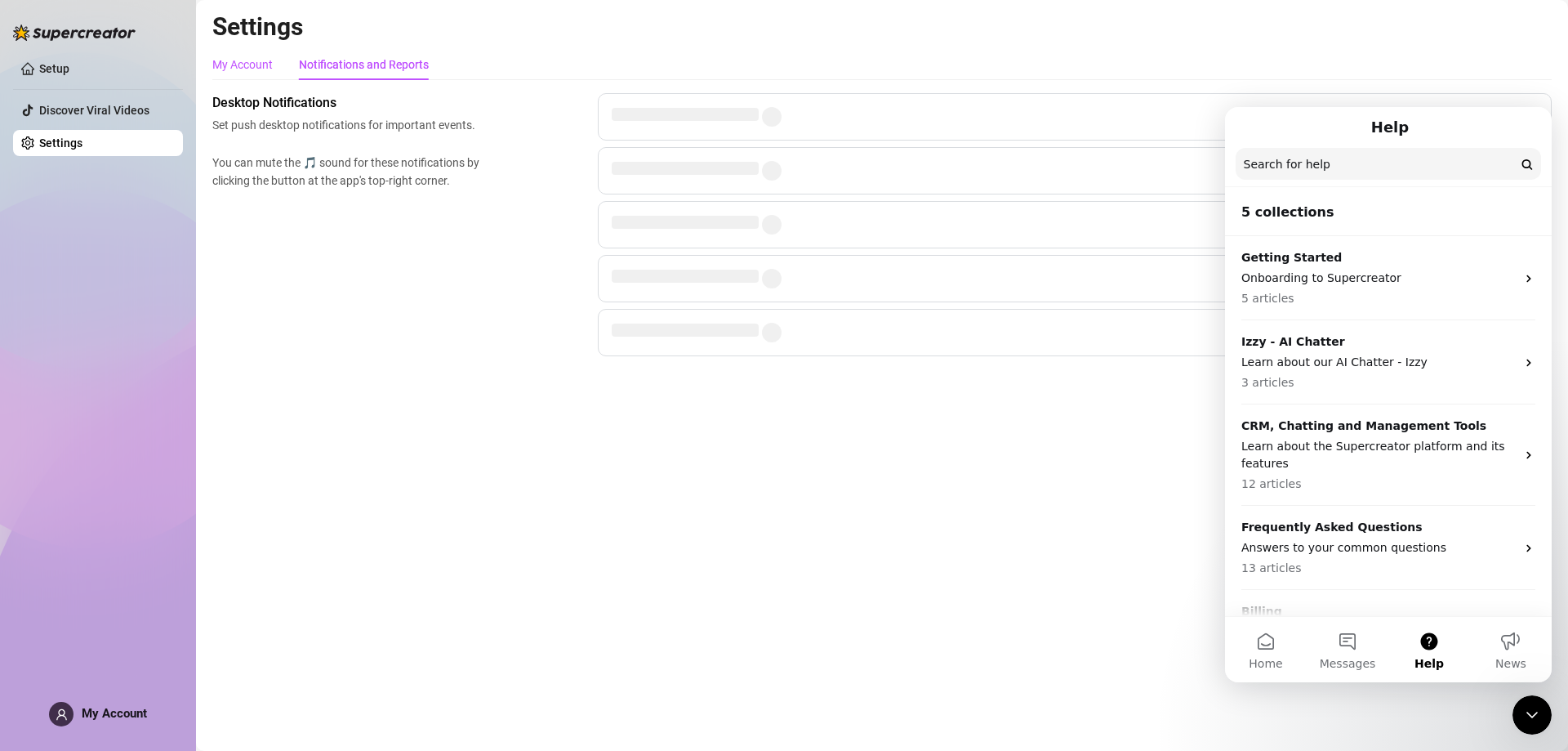
click at [243, 58] on div "My Account" at bounding box center [243, 64] width 61 height 18
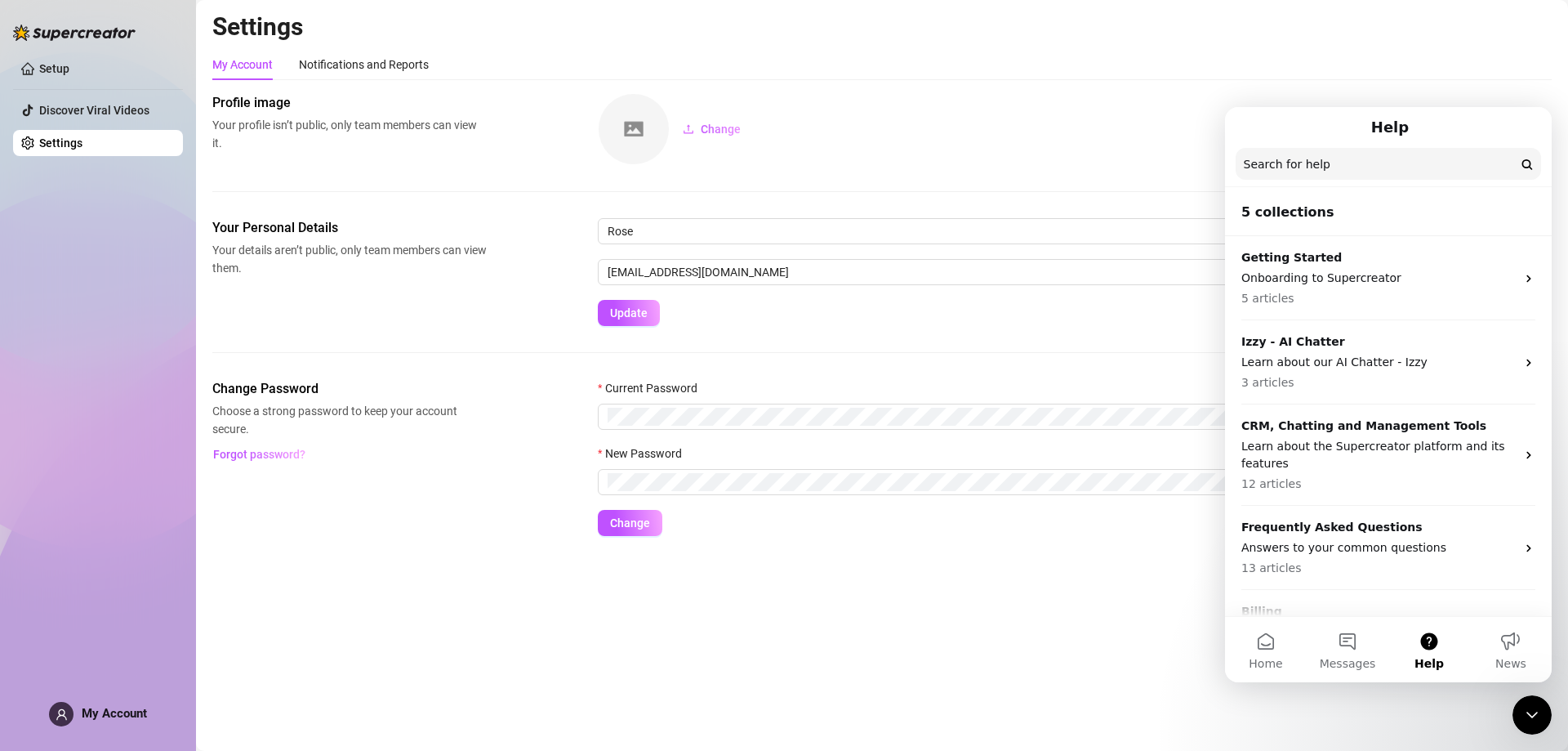
click at [831, 313] on form "Rose rosekillatv@gmail.com Update" at bounding box center [1074, 272] width 954 height 108
click at [650, 316] on button "Update" at bounding box center [629, 313] width 62 height 26
click at [658, 272] on input "[EMAIL_ADDRESS][DOMAIN_NAME]" at bounding box center [1074, 272] width 954 height 26
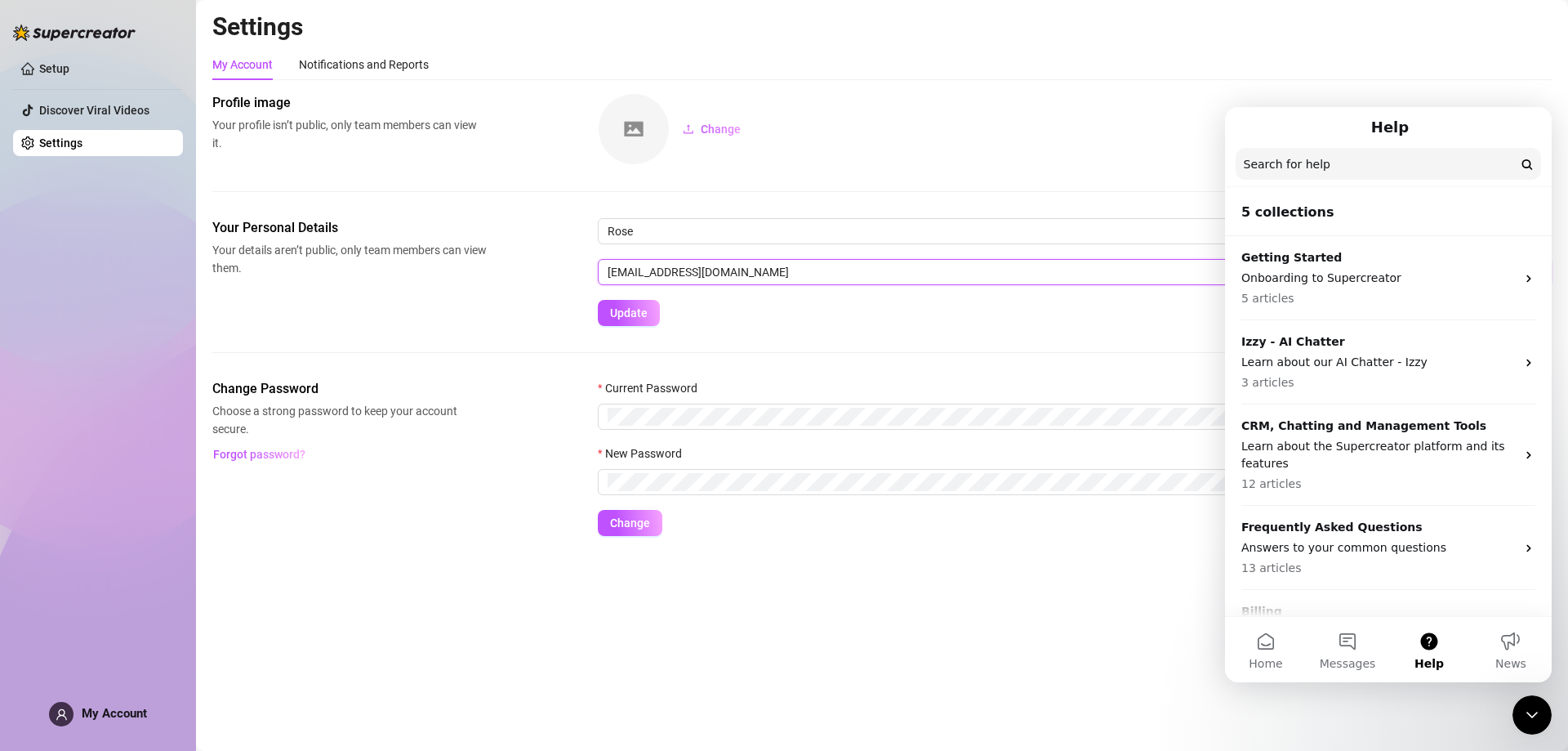
click at [658, 272] on input "[EMAIL_ADDRESS][DOMAIN_NAME]" at bounding box center [1074, 272] width 954 height 26
click at [1394, 127] on h1 "Help" at bounding box center [1390, 127] width 44 height 28
click at [1529, 717] on icon "Close Intercom Messenger" at bounding box center [1532, 714] width 19 height 19
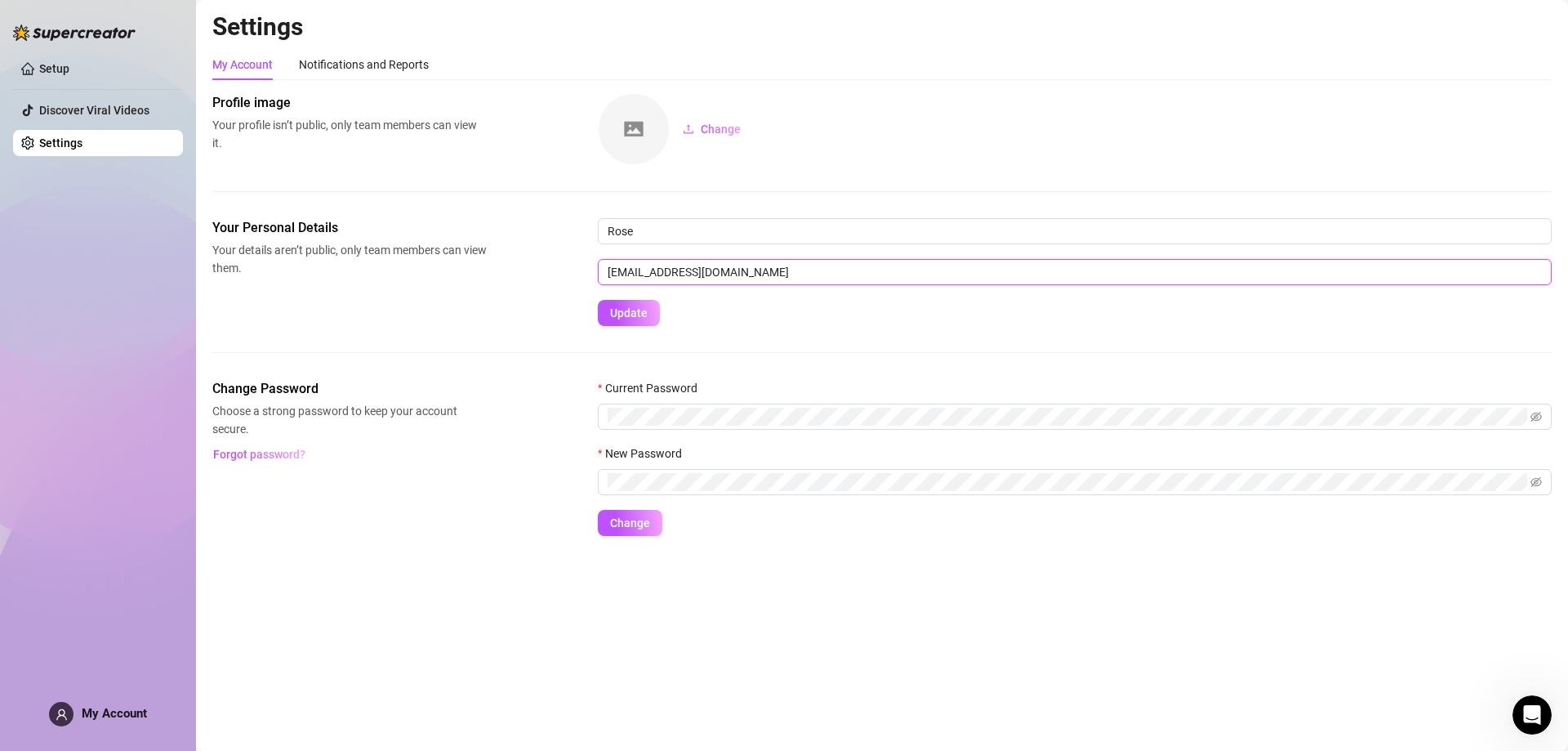
click at [656, 279] on input "[EMAIL_ADDRESS][DOMAIN_NAME]" at bounding box center [1074, 272] width 954 height 26
click at [657, 272] on input "[EMAIL_ADDRESS][DOMAIN_NAME]" at bounding box center [1074, 272] width 954 height 26
drag, startPoint x: 658, startPoint y: 272, endPoint x: 598, endPoint y: 271, distance: 60.0
click at [598, 271] on input "[EMAIL_ADDRESS][DOMAIN_NAME]" at bounding box center [1074, 272] width 954 height 26
click at [637, 276] on input "[EMAIL_ADDRESS][DOMAIN_NAME]" at bounding box center [1074, 272] width 954 height 26
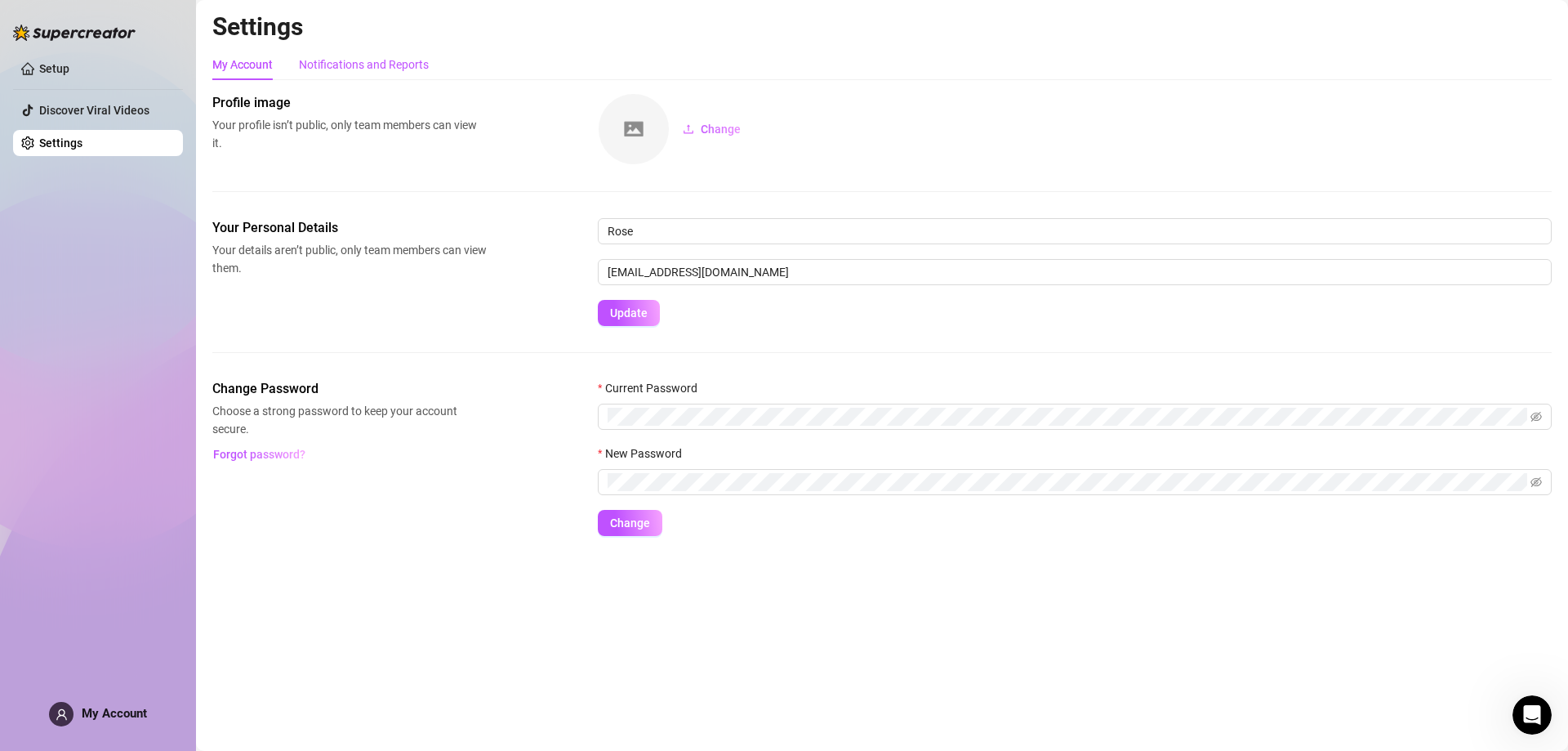
click at [398, 61] on div "Notifications and Reports" at bounding box center [364, 64] width 129 height 18
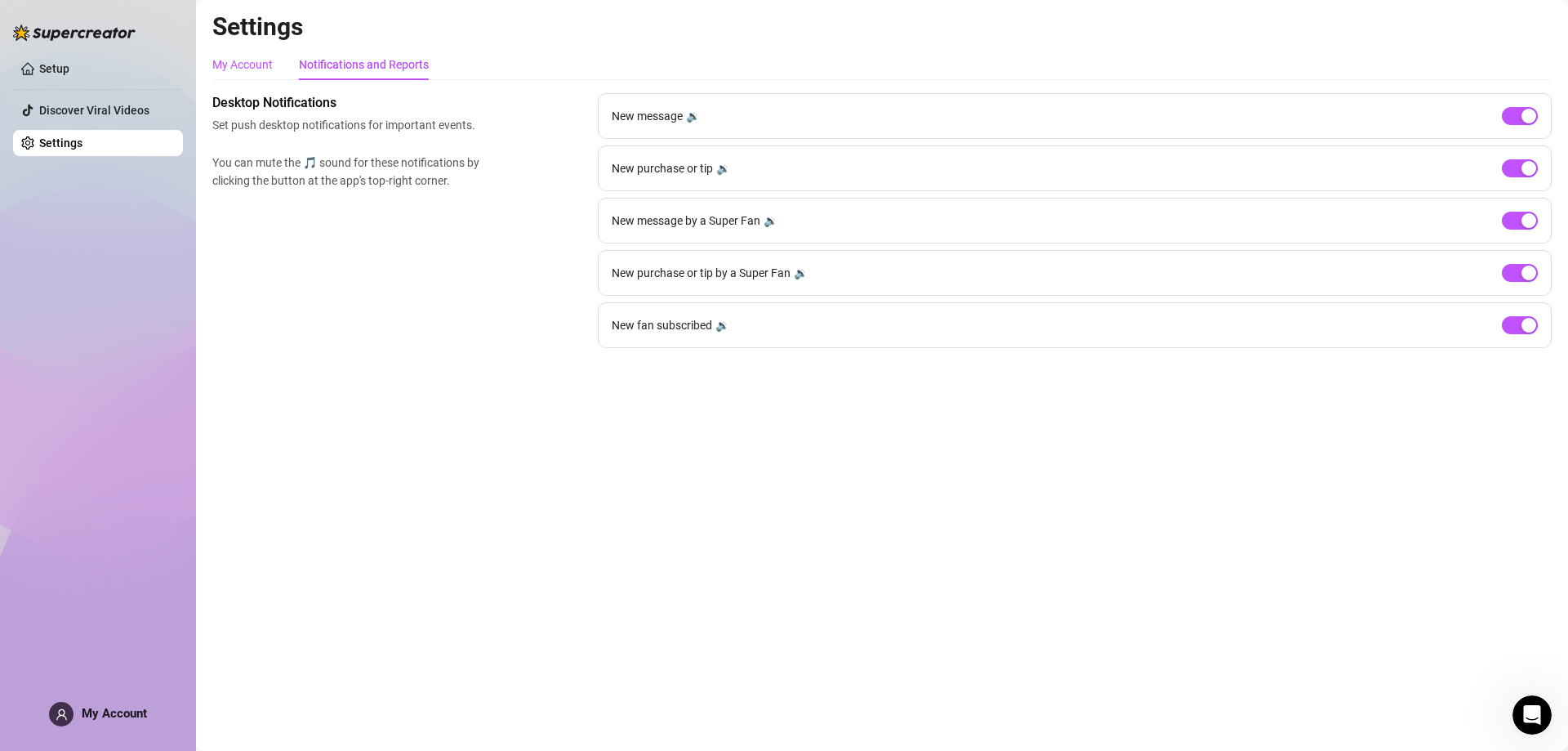
click at [253, 56] on div "My Account" at bounding box center [243, 64] width 61 height 18
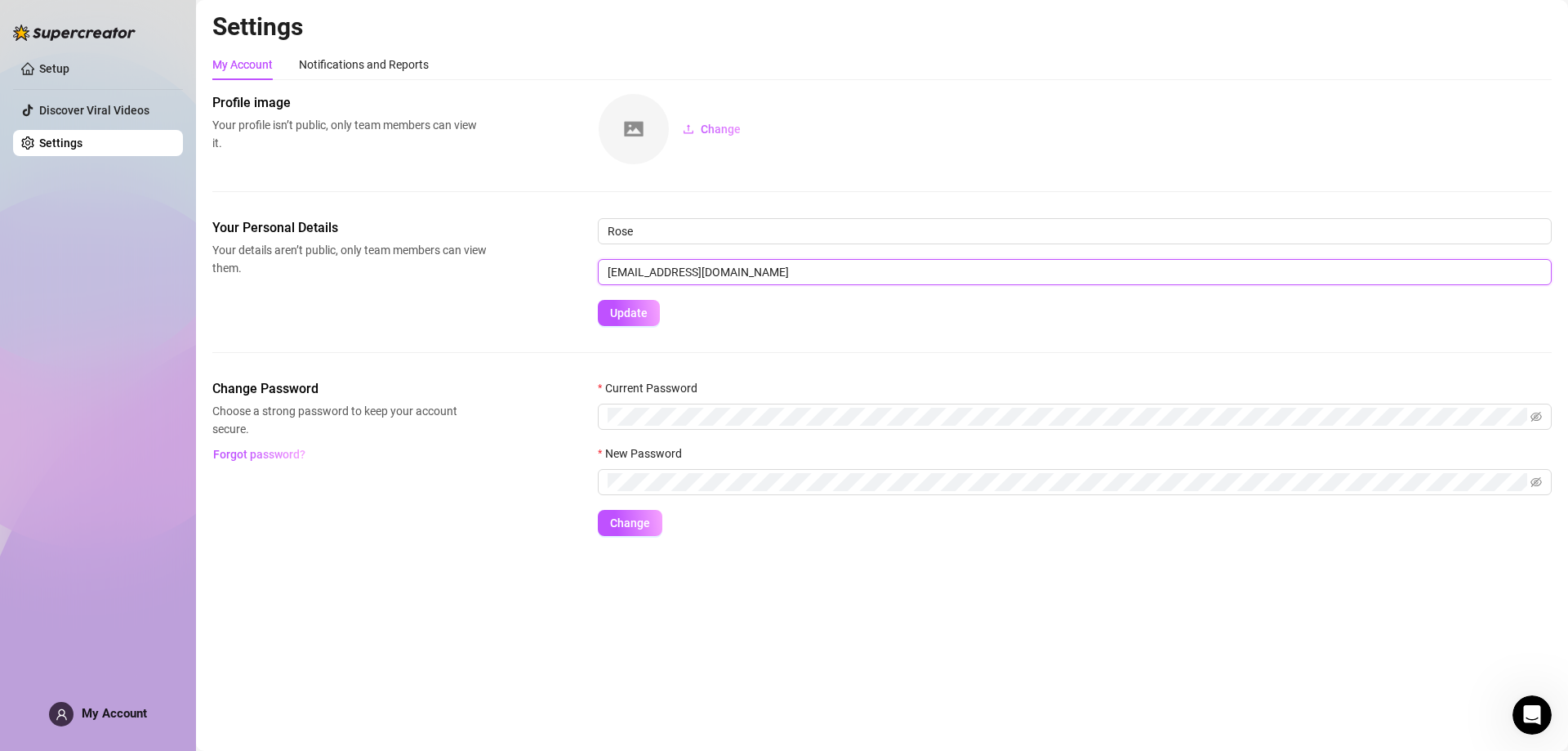
drag, startPoint x: 660, startPoint y: 271, endPoint x: 582, endPoint y: 270, distance: 78.0
click at [582, 270] on div "Your Personal Details Your details aren’t public, only team members can view th…" at bounding box center [882, 272] width 1339 height 108
type input "kllrff@gmail.com"
click at [617, 321] on button "Update" at bounding box center [629, 313] width 62 height 26
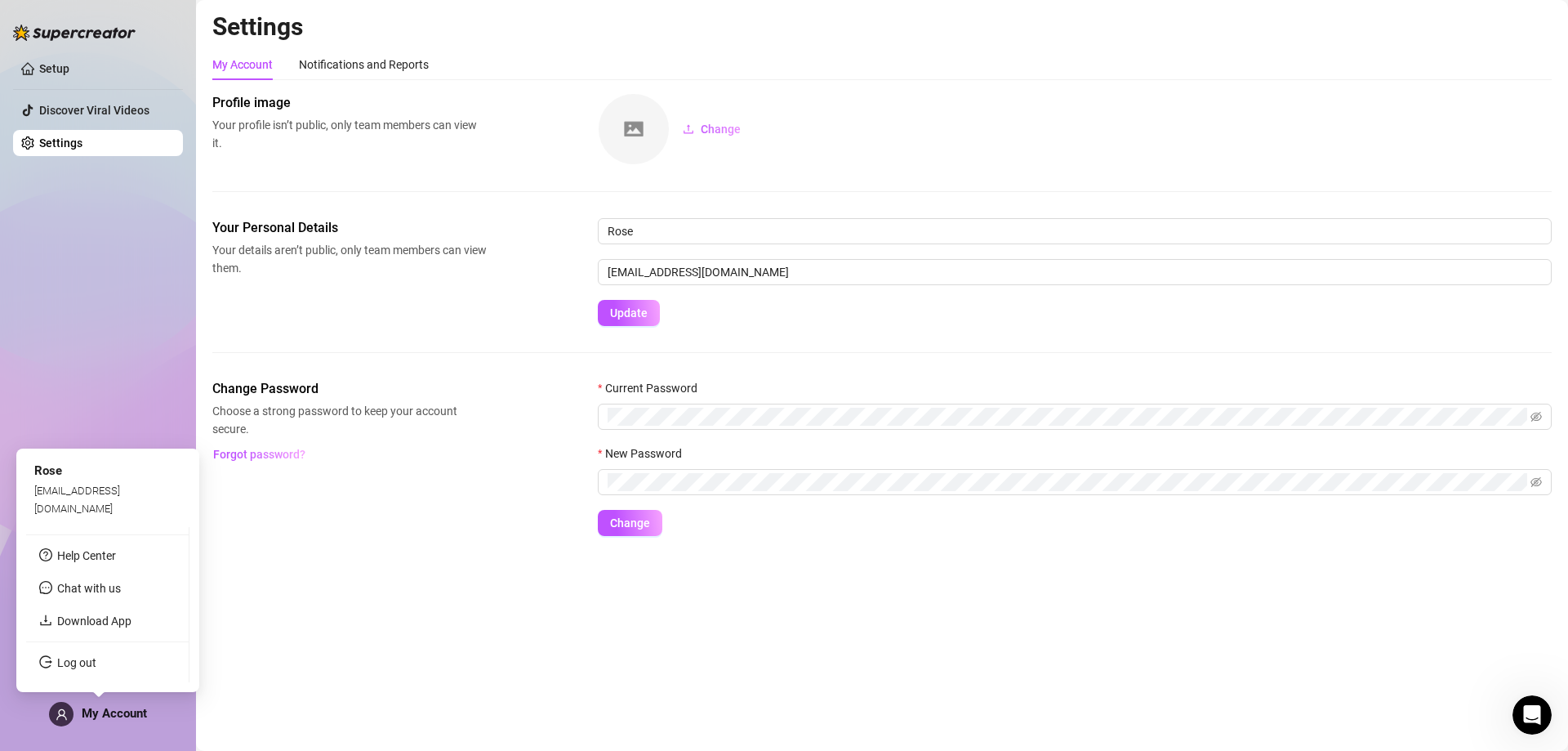
click at [96, 712] on span "My Account" at bounding box center [114, 712] width 66 height 14
click at [66, 665] on link "Log out" at bounding box center [77, 663] width 40 height 13
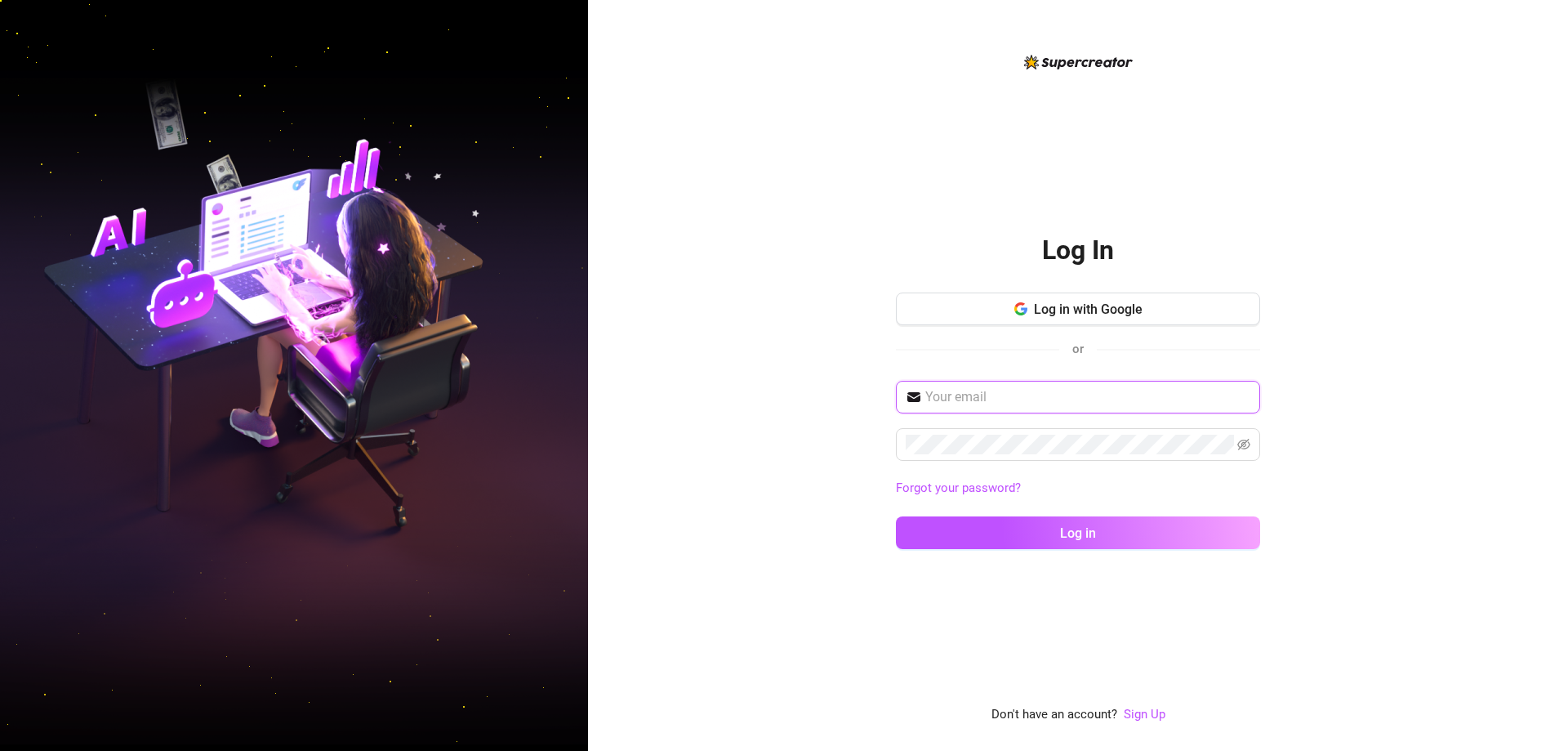
type input "[EMAIL_ADDRESS][DOMAIN_NAME]"
click at [1130, 711] on link "Sign Up" at bounding box center [1145, 713] width 42 height 14
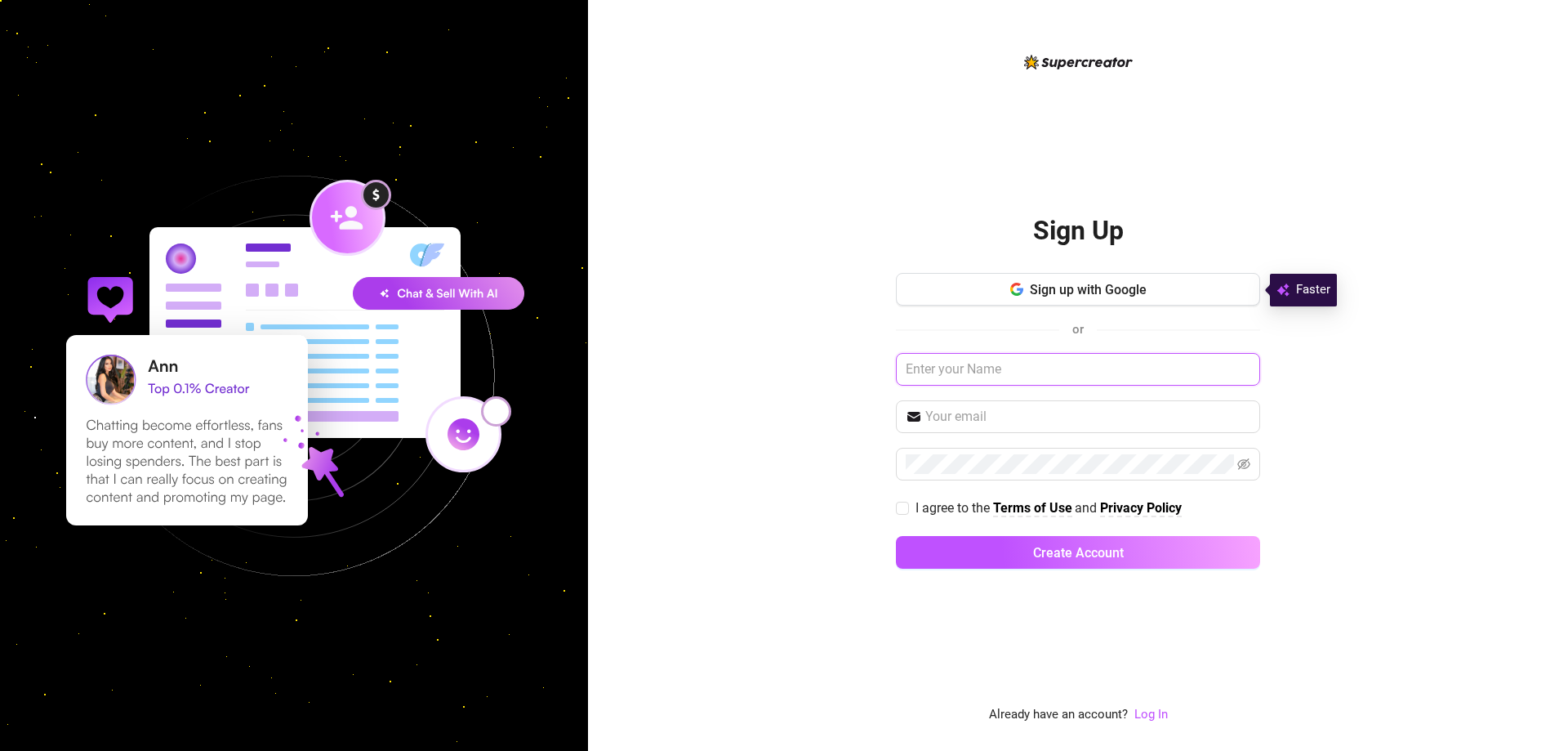
click at [1023, 376] on input "text" at bounding box center [1078, 369] width 364 height 33
type input "Miko Rose"
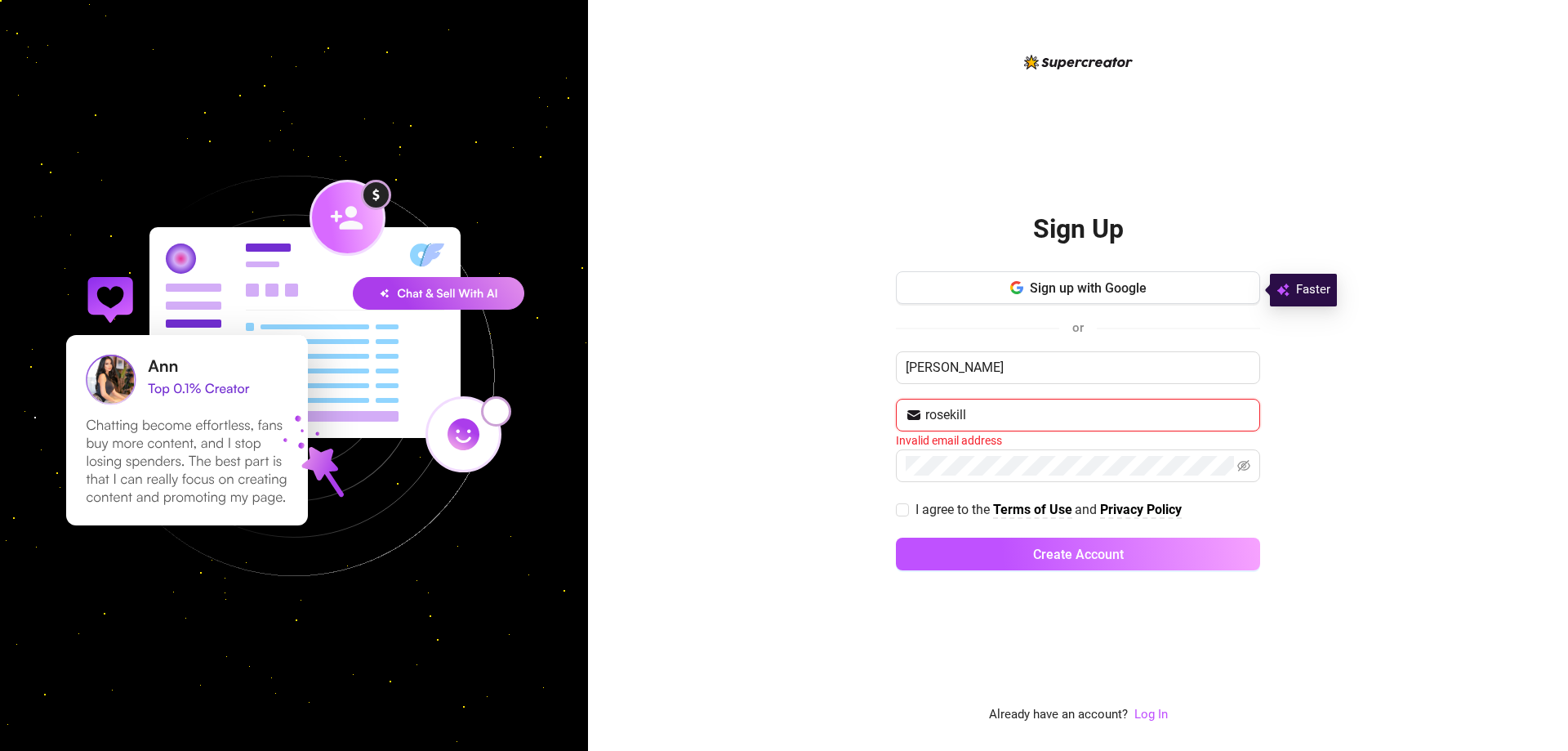
type input "[EMAIL_ADDRESS][DOMAIN_NAME]"
click at [910, 509] on span "I agree to the Terms of Use and Privacy Policy" at bounding box center [1048, 508] width 279 height 20
click at [907, 509] on input "I agree to the Terms of Use and Privacy Policy" at bounding box center [902, 507] width 12 height 12
checkbox input "true"
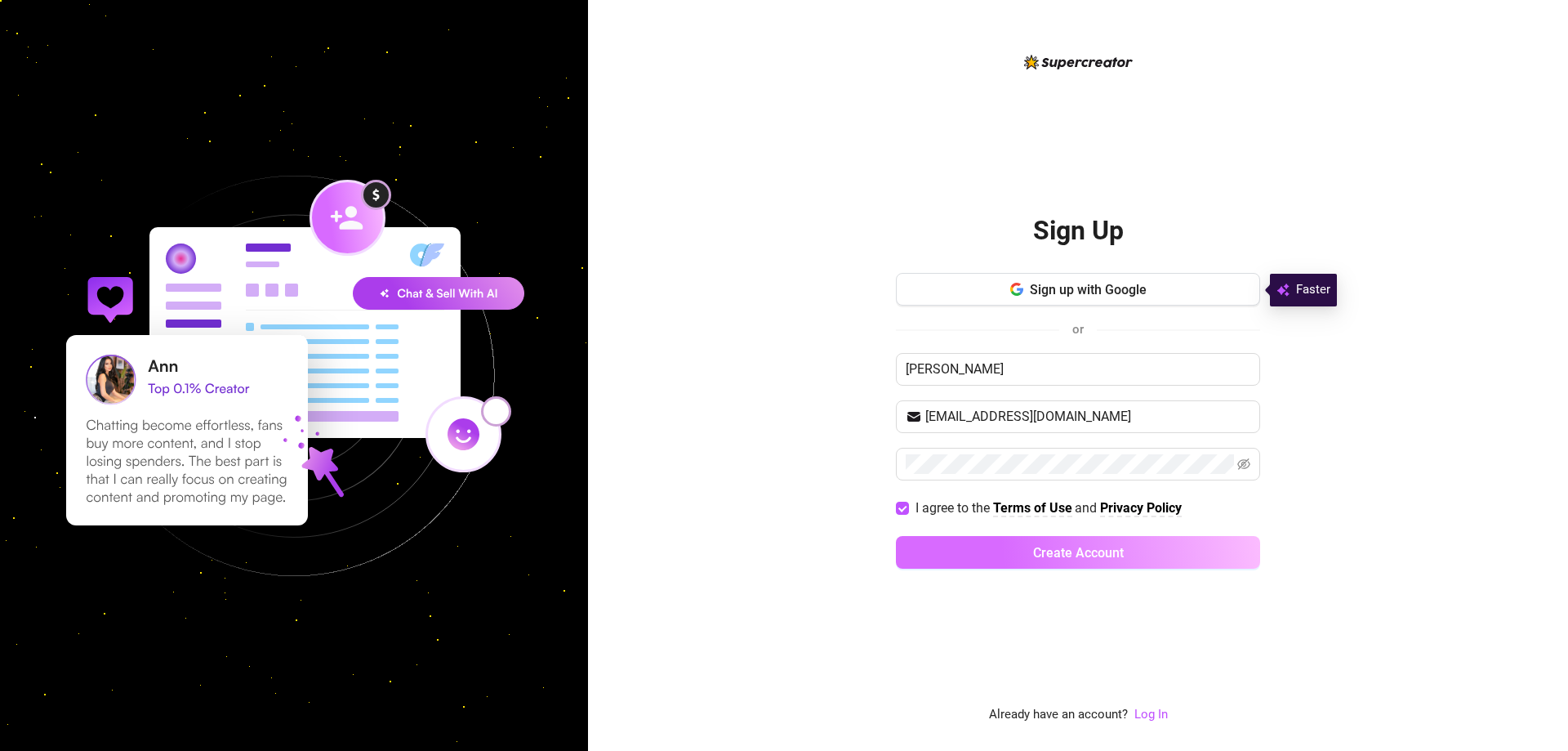
click at [1016, 555] on button "Create Account" at bounding box center [1078, 552] width 364 height 33
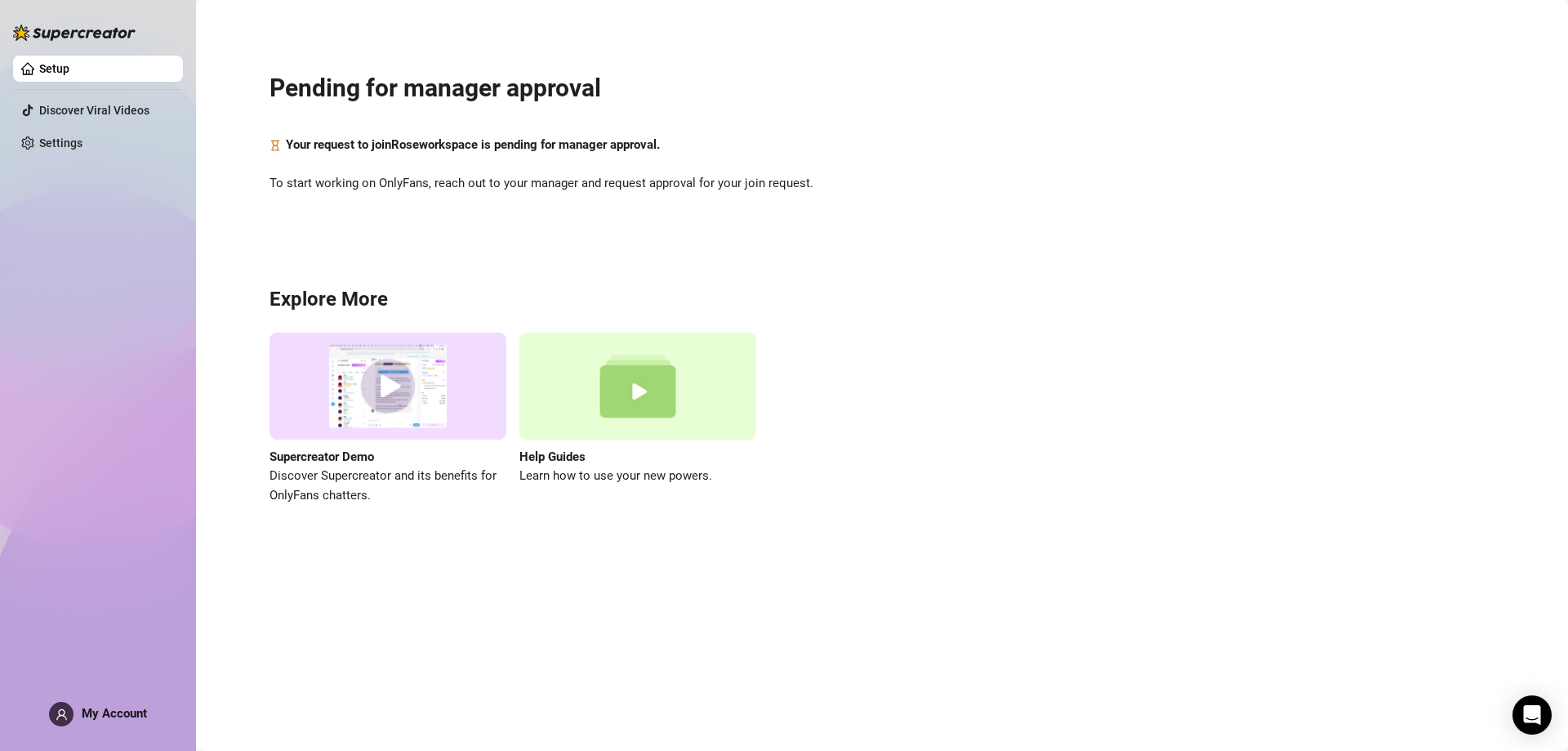
click at [71, 723] on div "My Account" at bounding box center [98, 713] width 98 height 24
click at [87, 708] on span "My Account" at bounding box center [114, 712] width 66 height 14
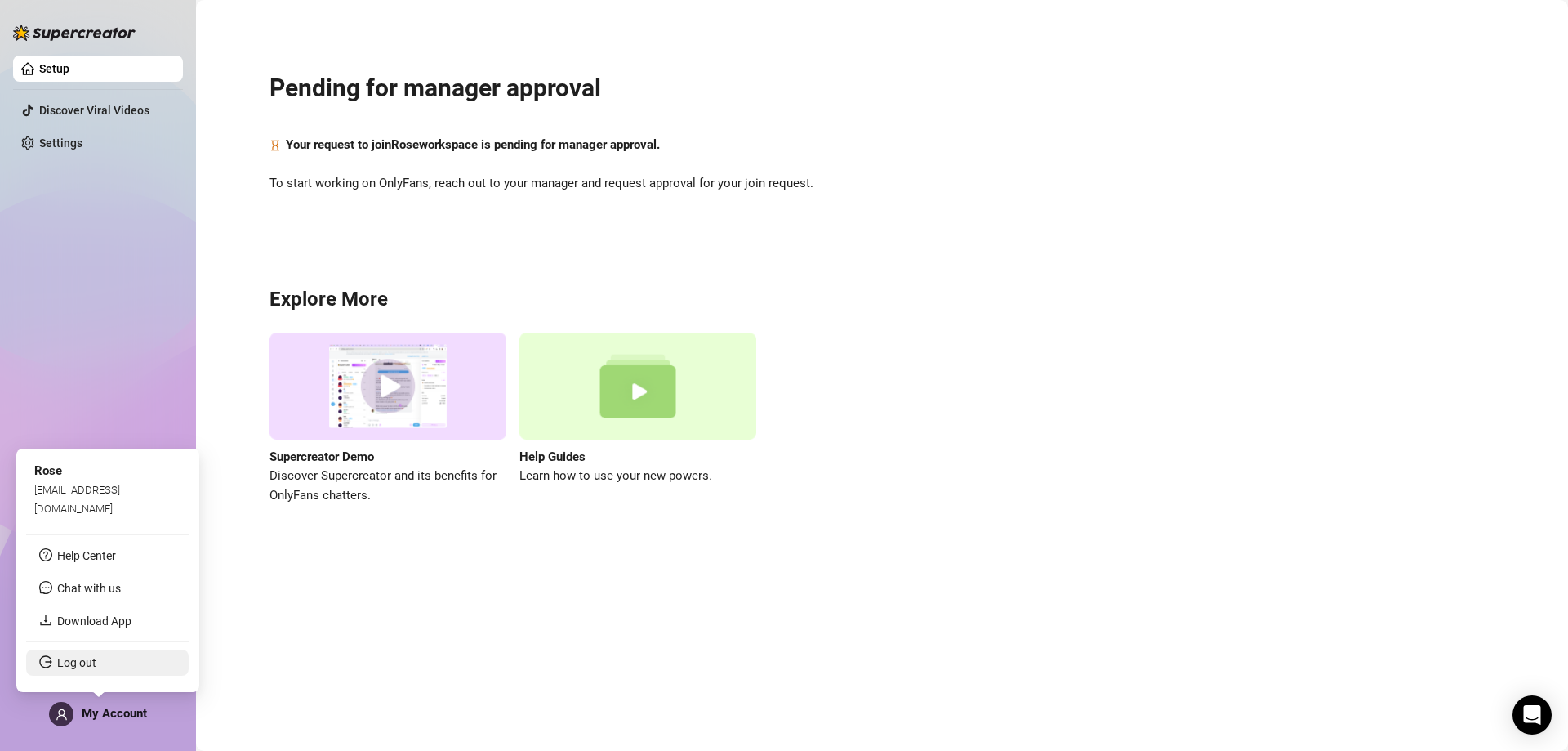
click at [67, 669] on link "Log out" at bounding box center [77, 663] width 40 height 13
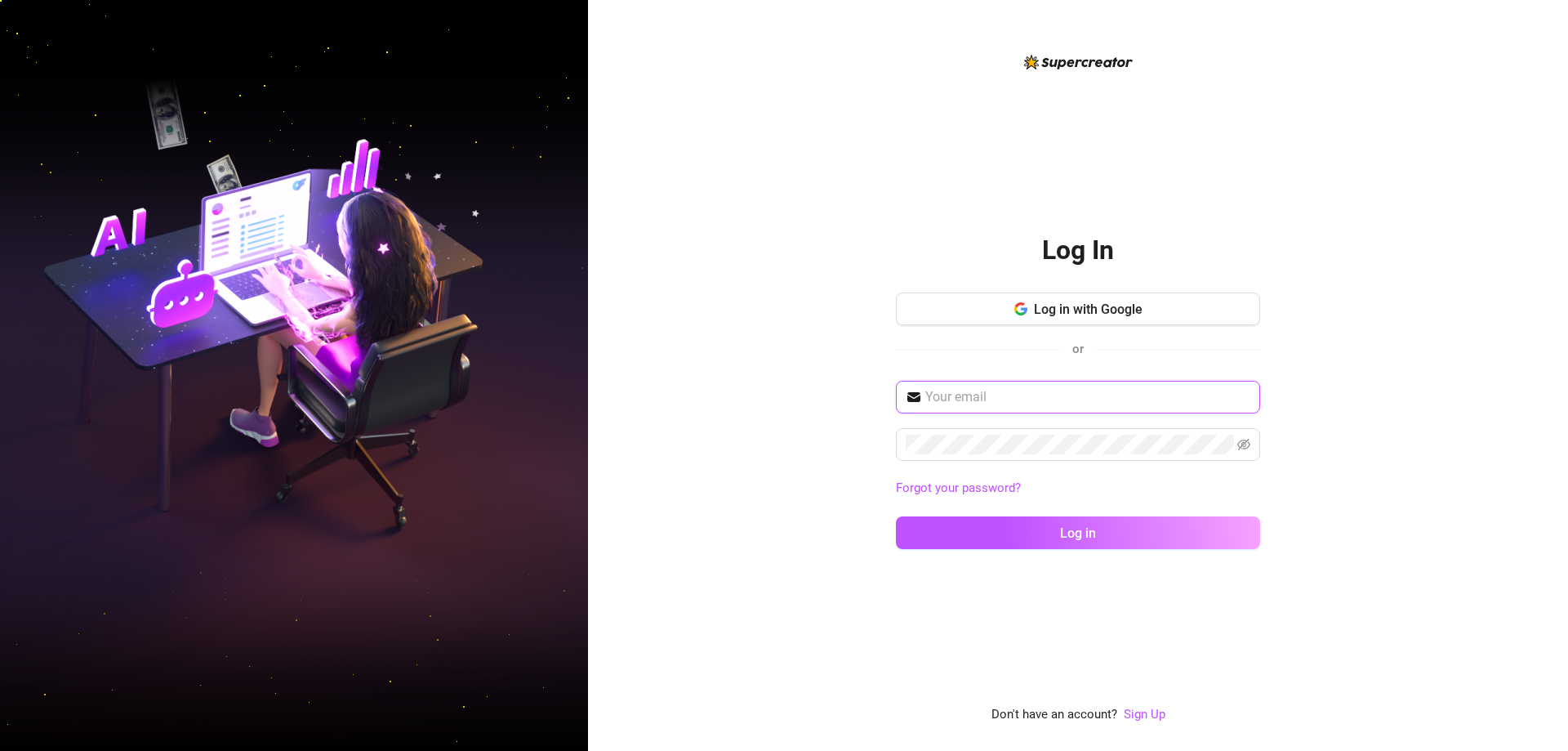
type input "[EMAIL_ADDRESS][DOMAIN_NAME]"
